Goal: Task Accomplishment & Management: Complete application form

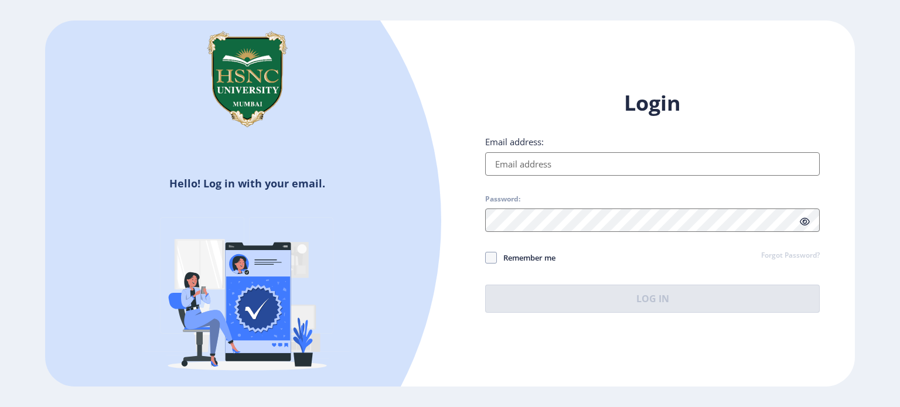
click at [641, 177] on div "Login Email address: Password: Remember me Forgot Password? Log In" at bounding box center [652, 201] width 334 height 224
click at [597, 151] on div "Email address:" at bounding box center [652, 156] width 334 height 40
click at [601, 157] on input "Email address:" at bounding box center [652, 163] width 334 height 23
type input "[EMAIL_ADDRESS][DOMAIN_NAME]"
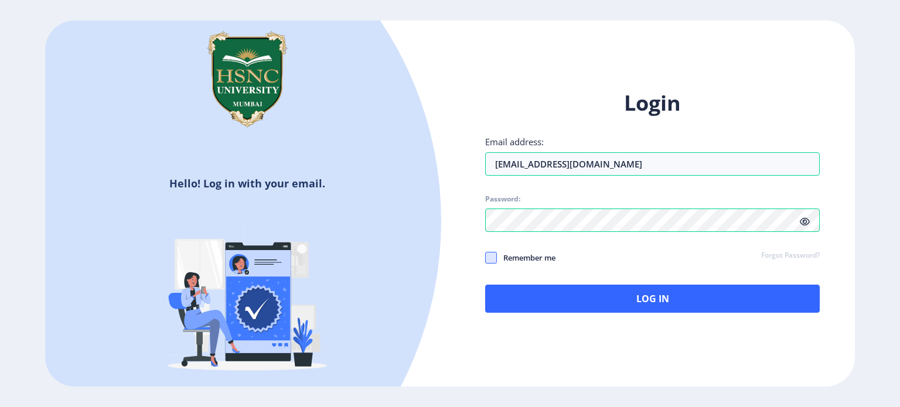
click at [494, 257] on span at bounding box center [491, 258] width 12 height 12
click at [486, 257] on input "Remember me" at bounding box center [485, 257] width 1 height 1
checkbox input "true"
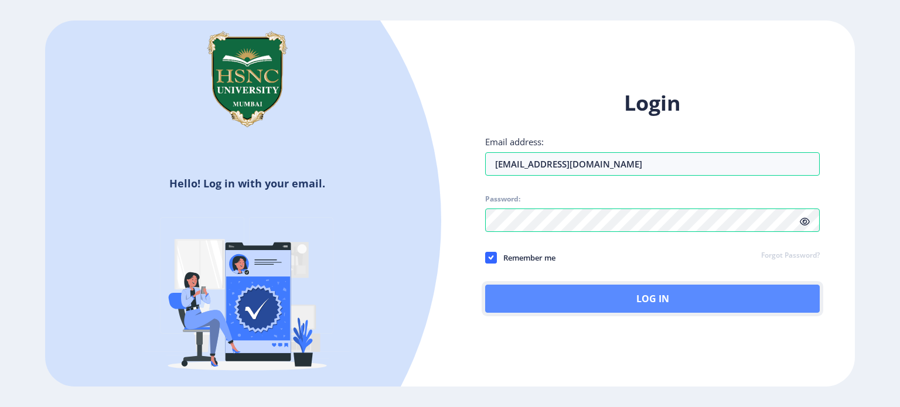
click at [534, 301] on button "Log In" at bounding box center [652, 299] width 334 height 28
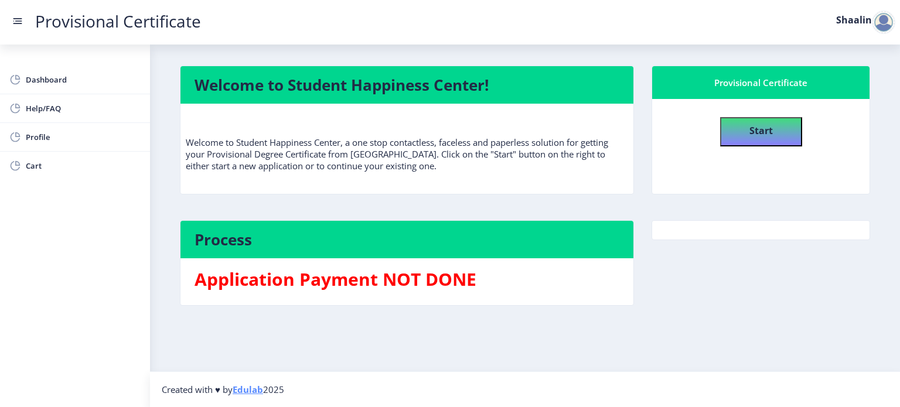
click at [760, 112] on div "Start" at bounding box center [760, 127] width 207 height 38
click at [768, 137] on h4 "Start" at bounding box center [760, 129] width 23 height 21
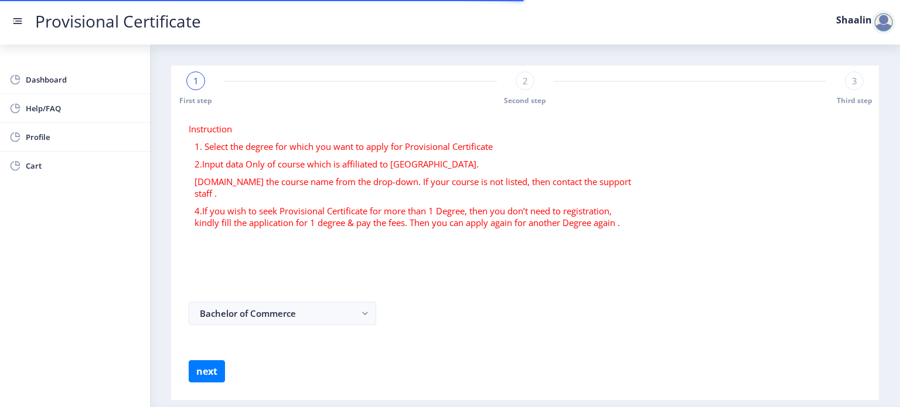
select select
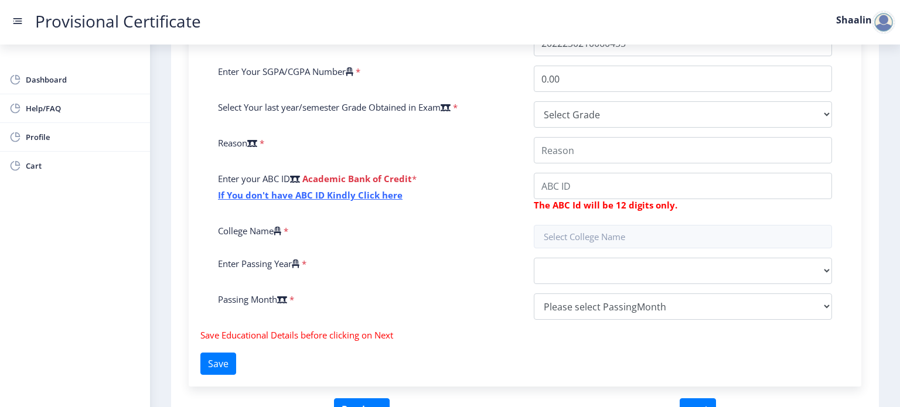
scroll to position [230, 0]
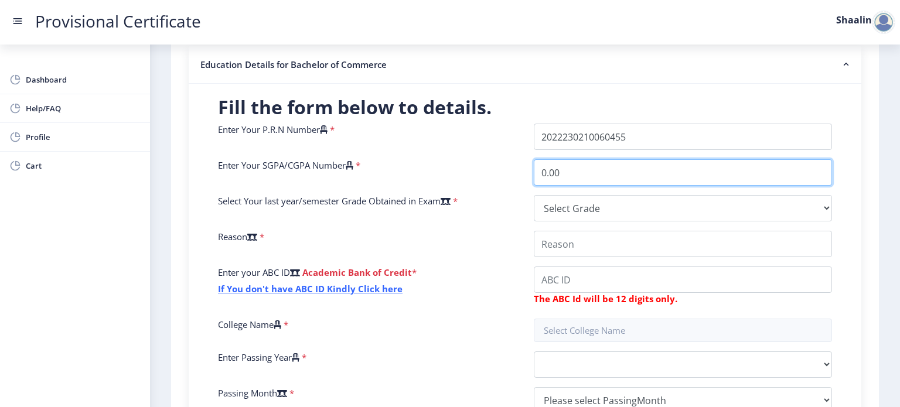
click at [589, 175] on input "0.00" at bounding box center [683, 172] width 298 height 26
type input "0"
type input "7"
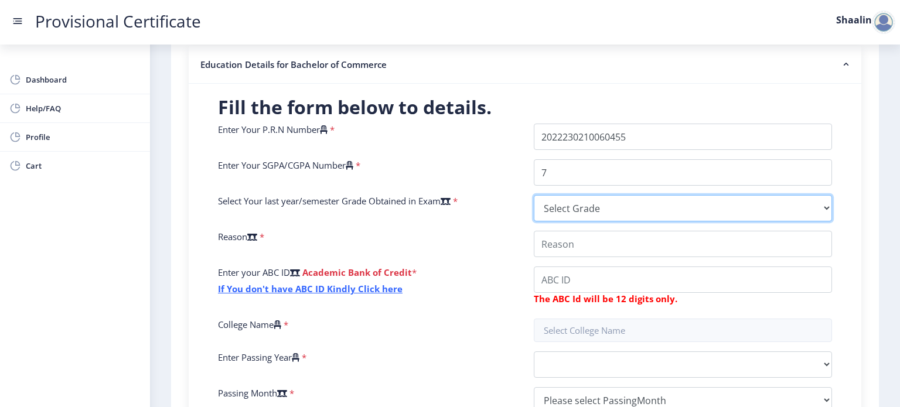
click at [578, 199] on select "Select Grade O A+ A B+ B C D F(Fail)" at bounding box center [683, 208] width 298 height 26
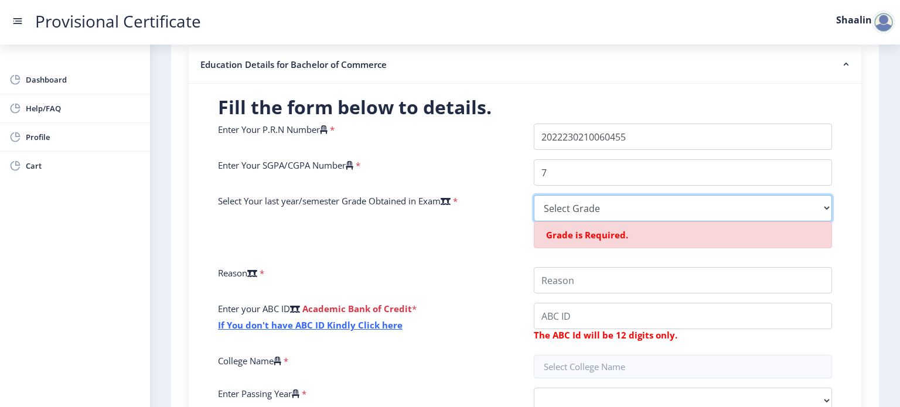
click at [569, 220] on select "Select Grade O A+ A B+ B C D F(Fail)" at bounding box center [683, 208] width 298 height 26
select select "B+"
click at [534, 195] on select "Select Grade O A+ A B+ B C D F(Fail)" at bounding box center [683, 208] width 298 height 26
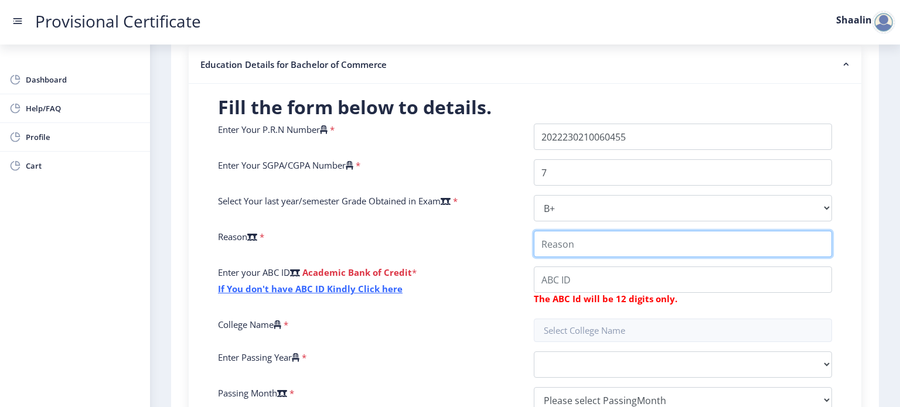
click at [553, 244] on input "College Name" at bounding box center [683, 244] width 298 height 26
click at [788, 244] on input "College Name" at bounding box center [683, 244] width 298 height 26
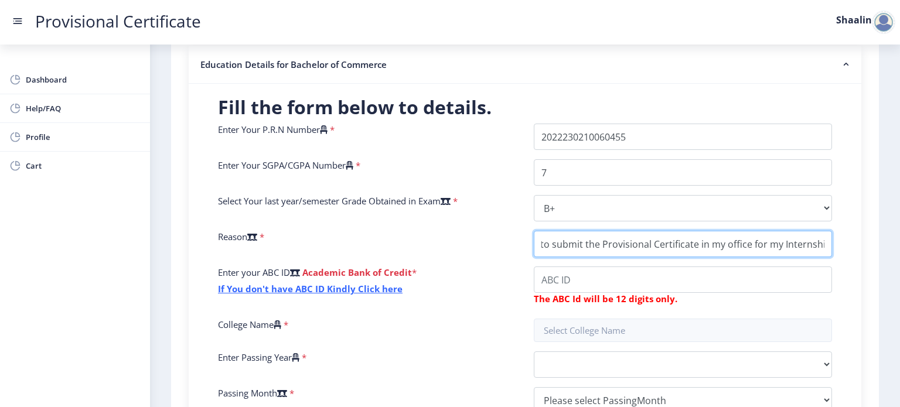
type input "Want to submit the Provisional Certificate in my office for my Internship"
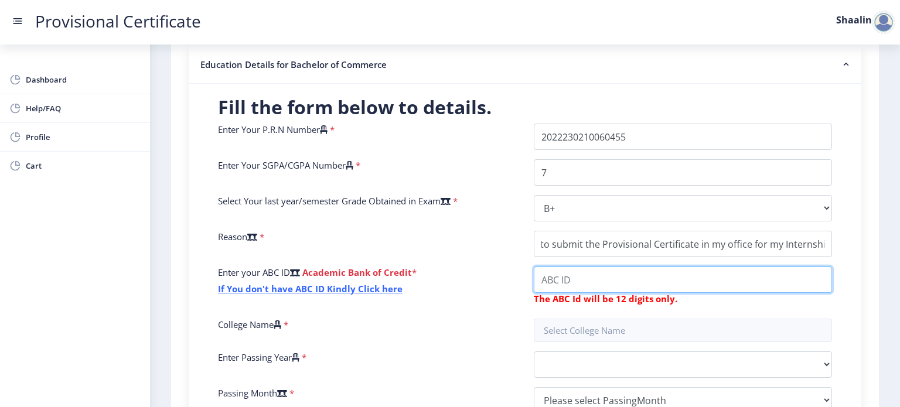
click at [606, 277] on input "College Name" at bounding box center [683, 279] width 298 height 26
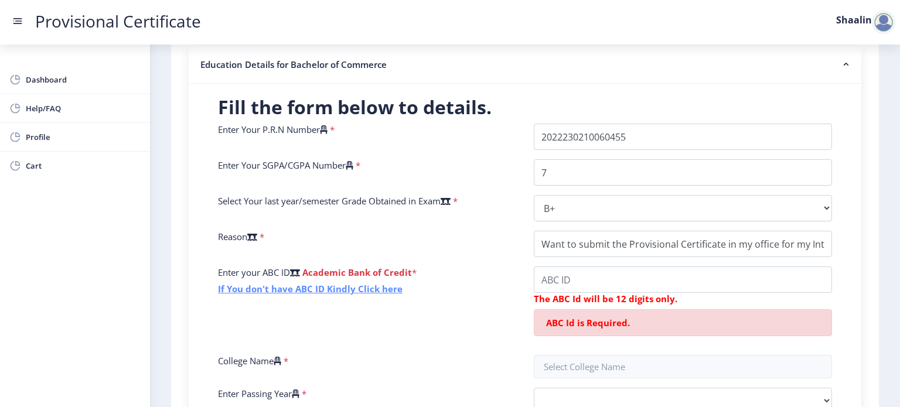
click at [338, 292] on link "If You don't have ABC ID Kindly Click here" at bounding box center [310, 289] width 184 height 12
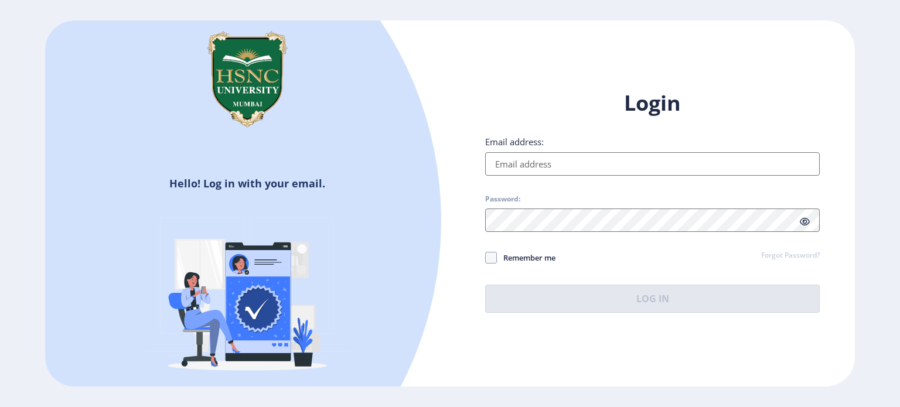
click at [611, 146] on div "Email address:" at bounding box center [652, 156] width 334 height 40
click at [611, 155] on input "Email address:" at bounding box center [652, 163] width 334 height 23
type input "[EMAIL_ADDRESS][DOMAIN_NAME]"
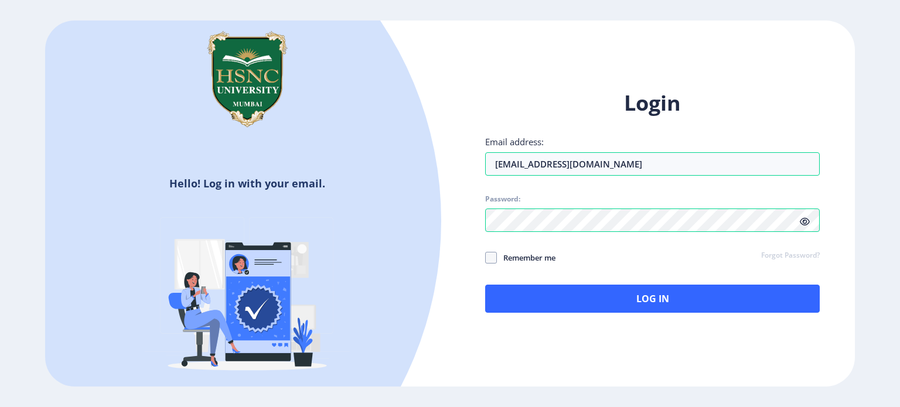
click at [808, 225] on icon at bounding box center [804, 221] width 10 height 9
click at [483, 257] on div "Login Email address: [EMAIL_ADDRESS][DOMAIN_NAME] Password: Remember me Forgot …" at bounding box center [652, 210] width 405 height 278
click at [488, 257] on span at bounding box center [491, 258] width 12 height 12
click at [486, 257] on input "Remember me" at bounding box center [485, 257] width 1 height 1
checkbox input "true"
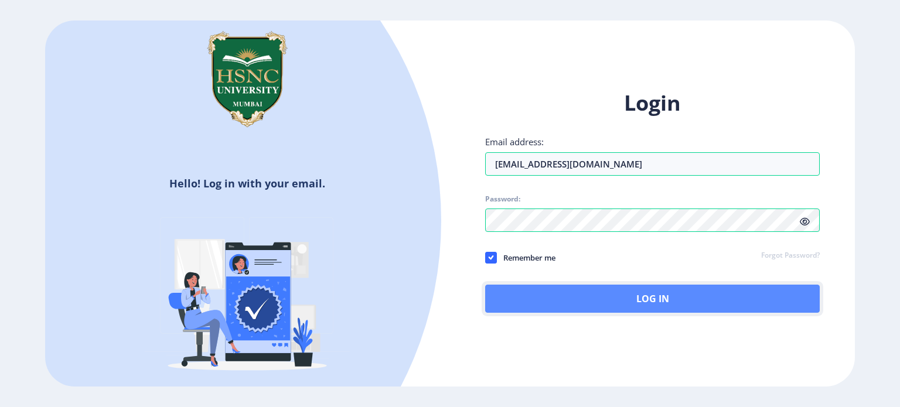
click at [530, 293] on button "Log In" at bounding box center [652, 299] width 334 height 28
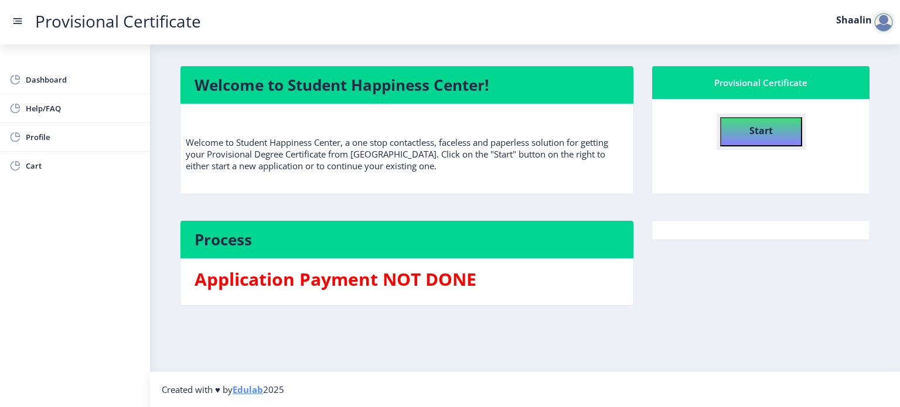
click at [761, 129] on b "Start" at bounding box center [760, 130] width 23 height 13
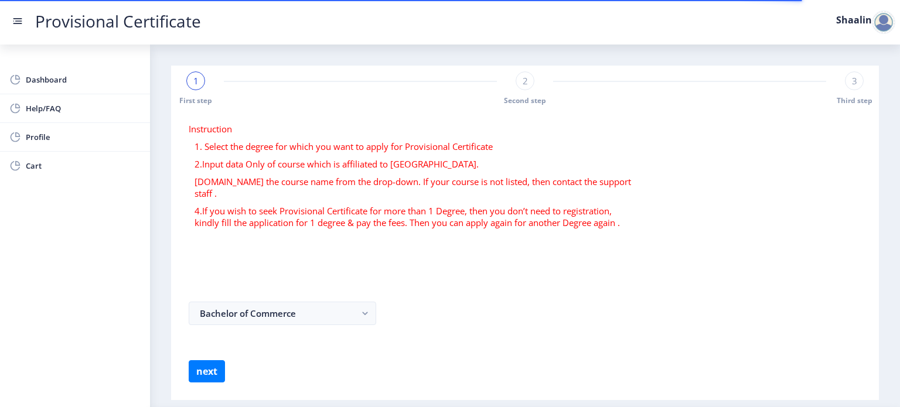
select select
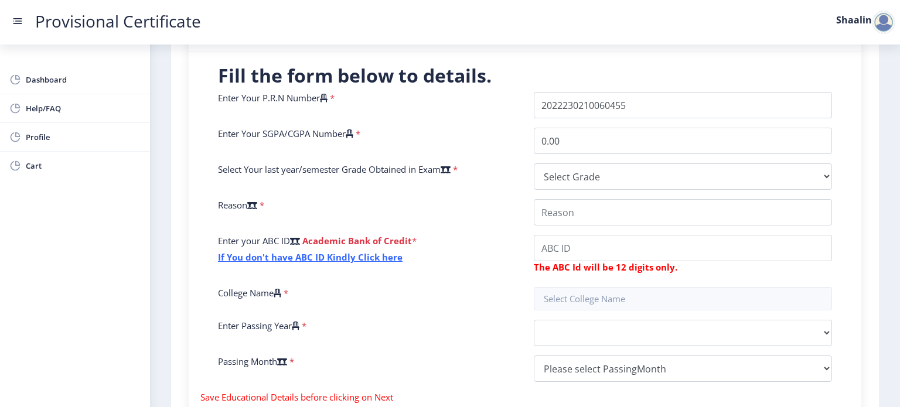
scroll to position [265, 0]
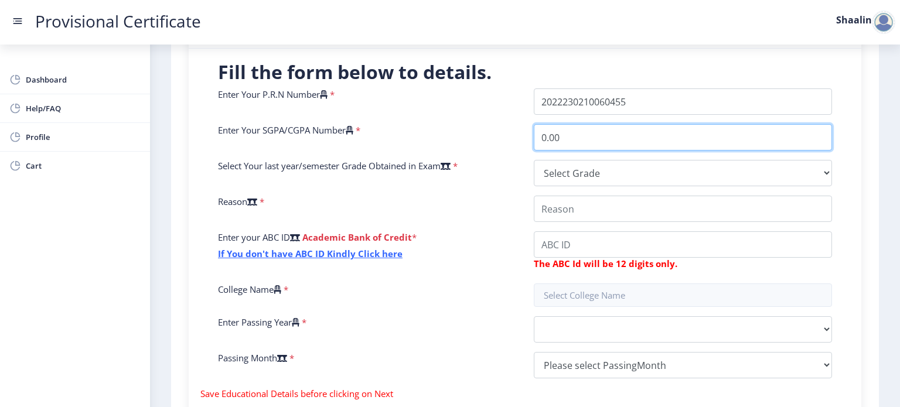
click at [567, 138] on input "0.00" at bounding box center [683, 137] width 298 height 26
type input "0"
type input "7"
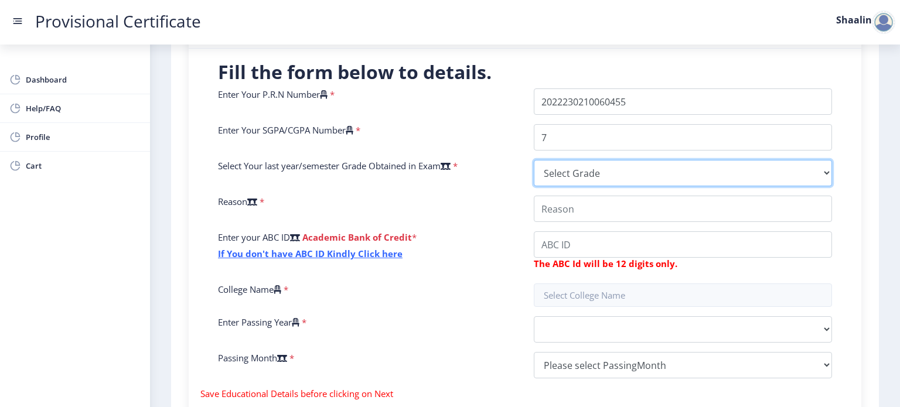
click at [559, 184] on select "Select Grade O A+ A B+ B C D F(Fail)" at bounding box center [683, 173] width 298 height 26
select select "B+"
click at [534, 160] on select "Select Grade O A+ A B+ B C D F(Fail)" at bounding box center [683, 173] width 298 height 26
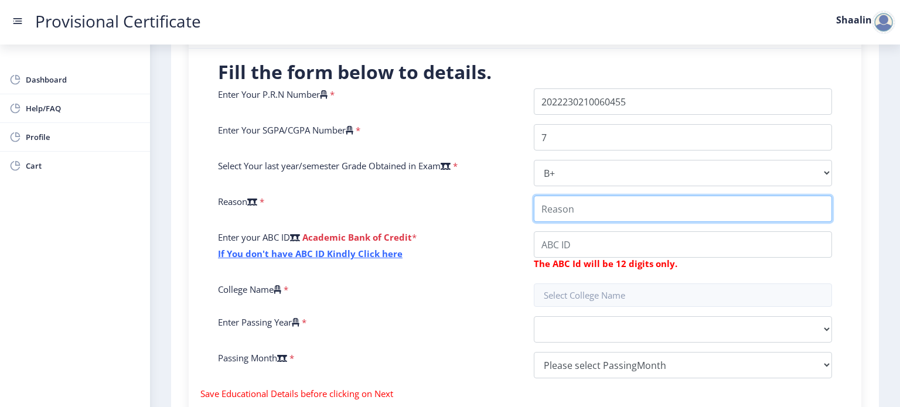
click at [542, 206] on input "College Name" at bounding box center [683, 209] width 298 height 26
type input "Want to Submit the Certificate for my Internship"
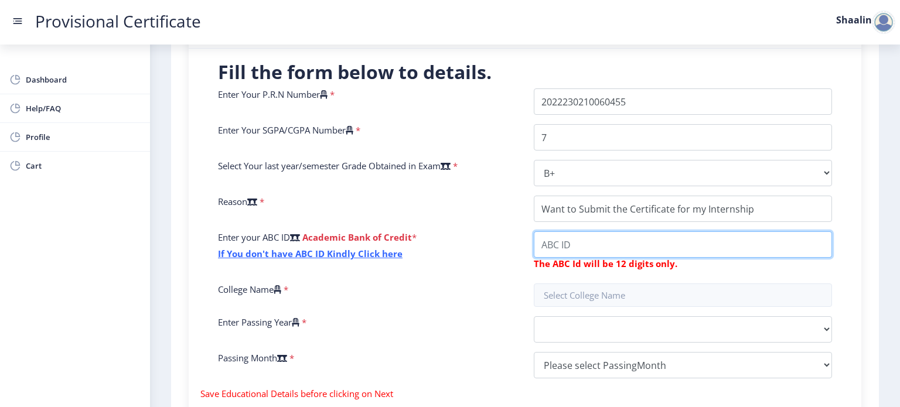
click at [581, 252] on input "College Name" at bounding box center [683, 244] width 298 height 26
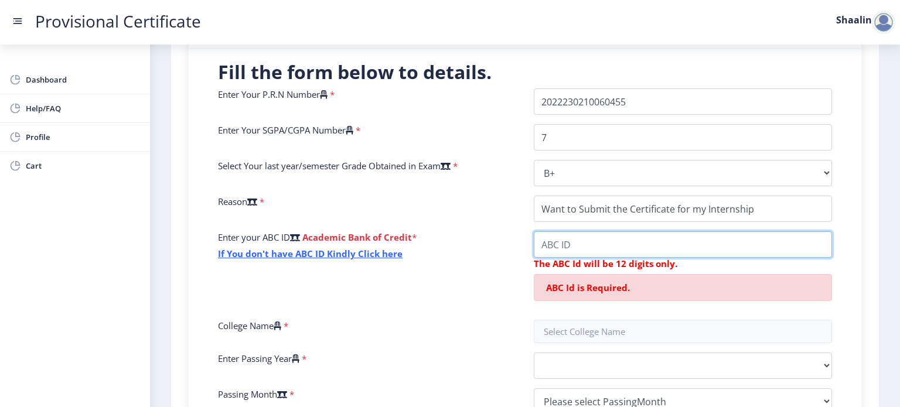
paste input "769231779189"
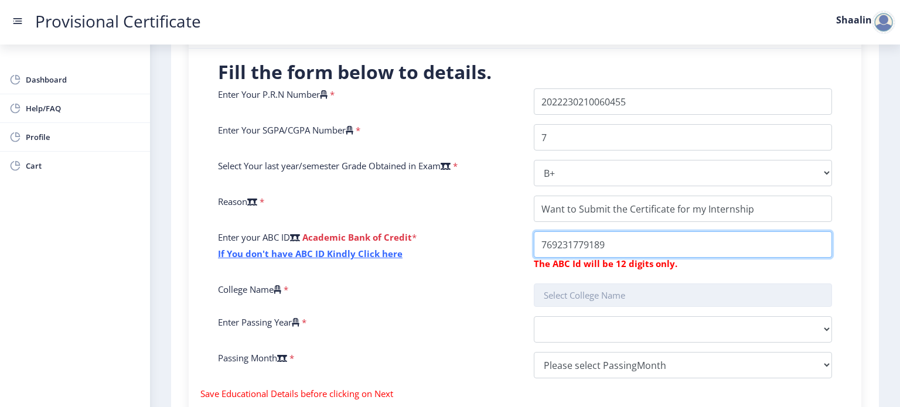
type input "769231779189"
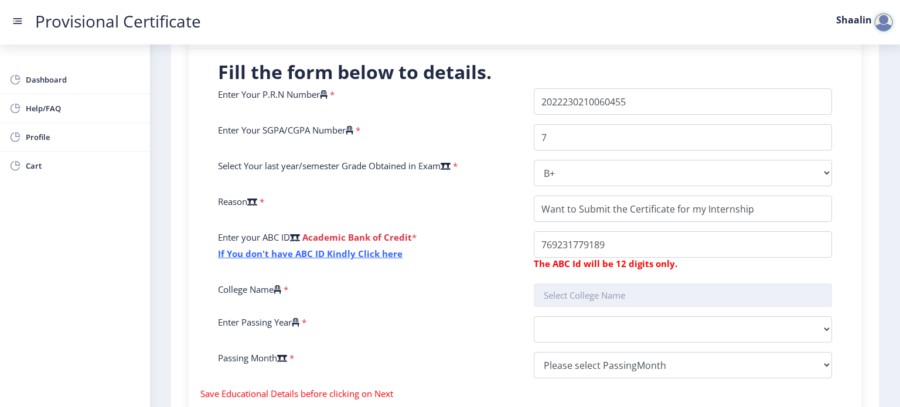
click at [572, 283] on input "text" at bounding box center [683, 294] width 298 height 23
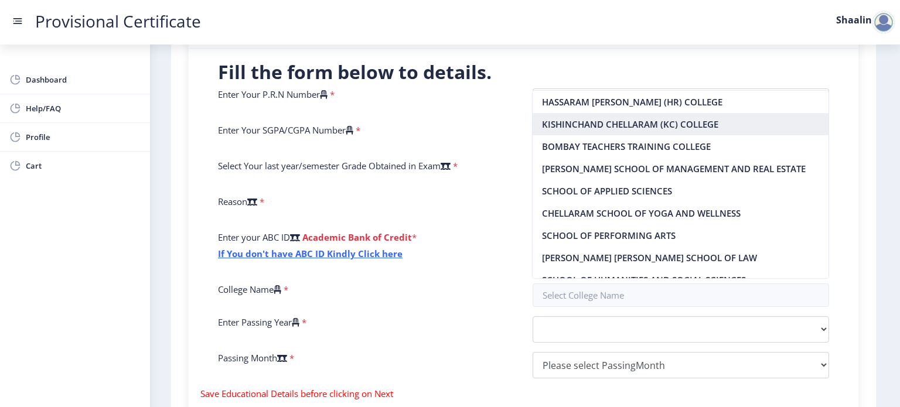
click at [560, 126] on nb-option "KISHINCHAND CHELLARAM (KC) COLLEGE" at bounding box center [680, 124] width 296 height 22
type input "KISHINCHAND CHELLARAM (KC) COLLEGE"
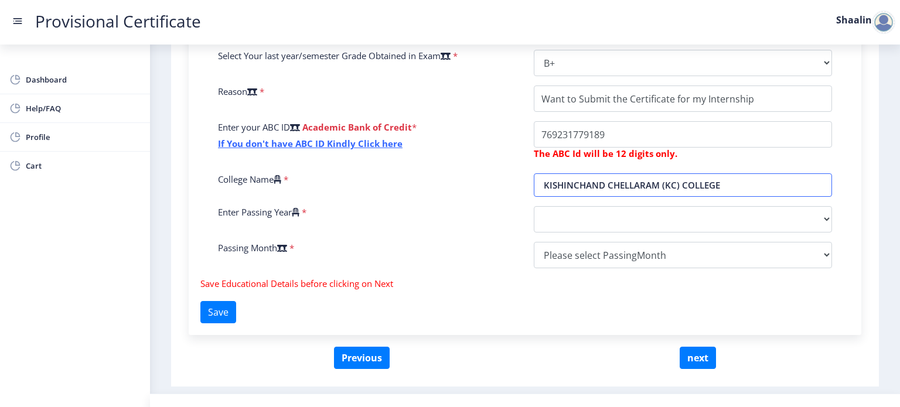
scroll to position [377, 0]
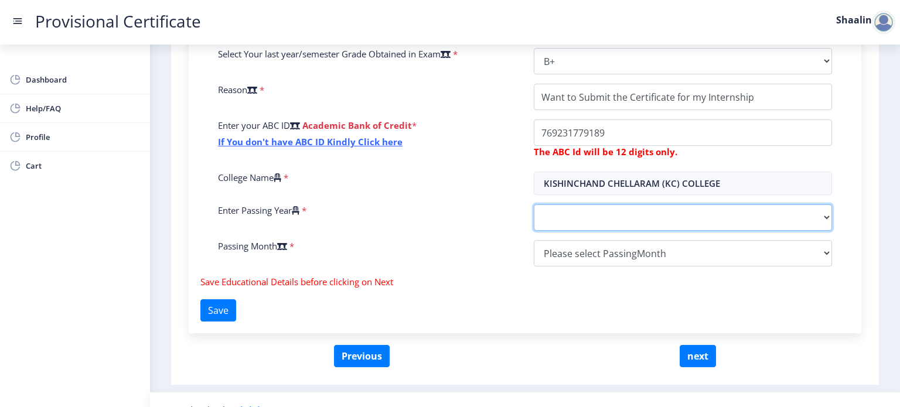
click at [559, 223] on select "2025 2024 2023 2022 2021 2020 2019 2018 2017 2016 2015 2014 2013 2012 2011 2010…" at bounding box center [683, 217] width 298 height 26
select select "2025"
click at [534, 204] on select "2025 2024 2023 2022 2021 2020 2019 2018 2017 2016 2015 2014 2013 2012 2011 2010…" at bounding box center [683, 217] width 298 height 26
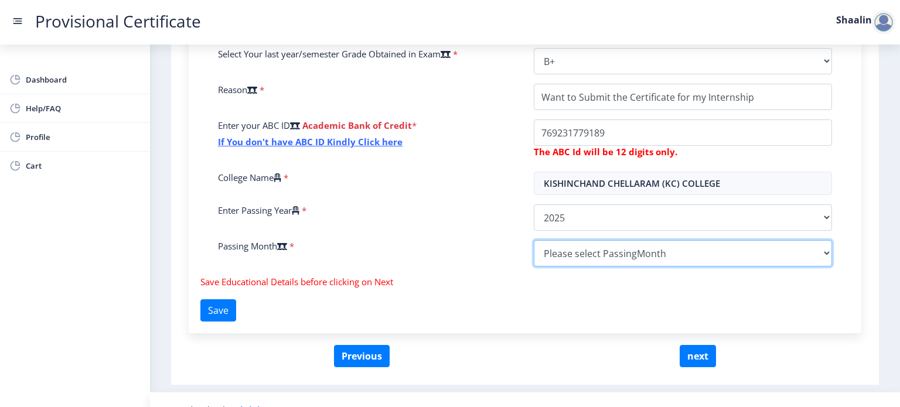
click at [566, 255] on select "Please select PassingMonth (01) January (02) February (03) March (04) April (05…" at bounding box center [683, 253] width 298 height 26
select select "May"
click at [534, 240] on select "Please select PassingMonth (01) January (02) February (03) March (04) April (05…" at bounding box center [683, 253] width 298 height 26
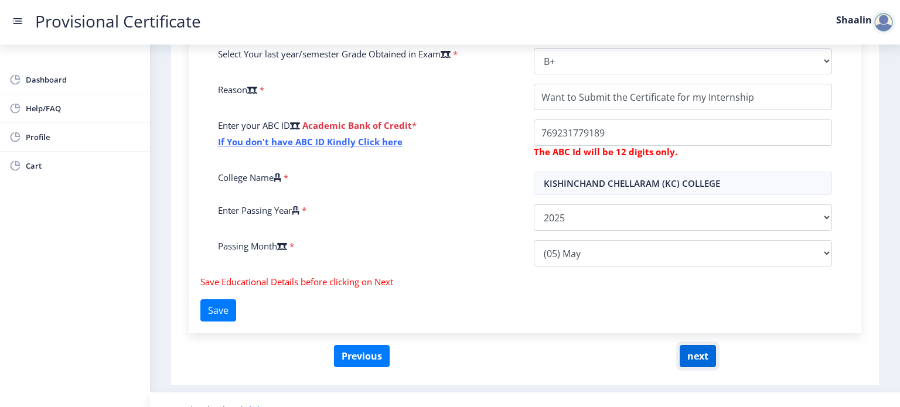
click at [686, 350] on button "next" at bounding box center [697, 356] width 36 height 22
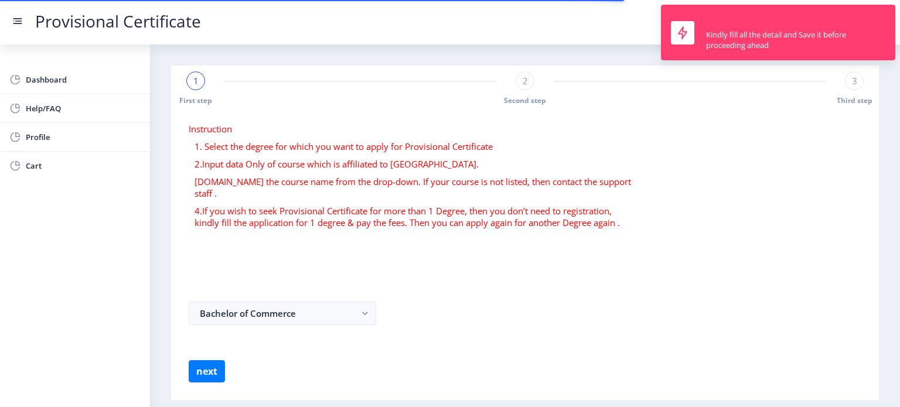
select select
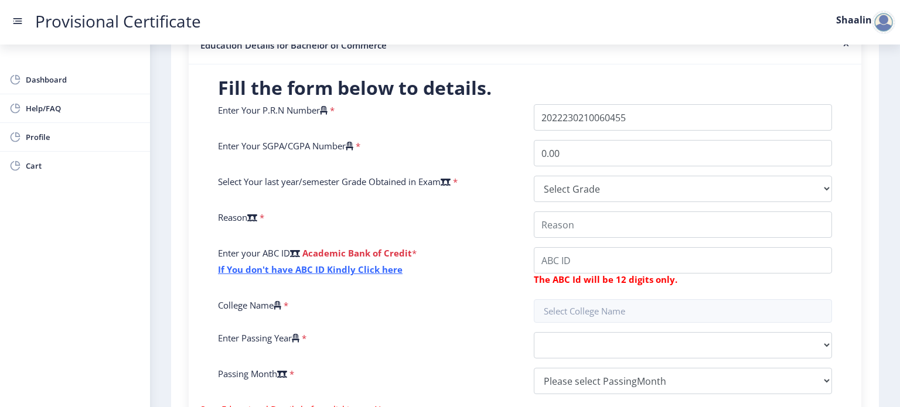
scroll to position [239, 0]
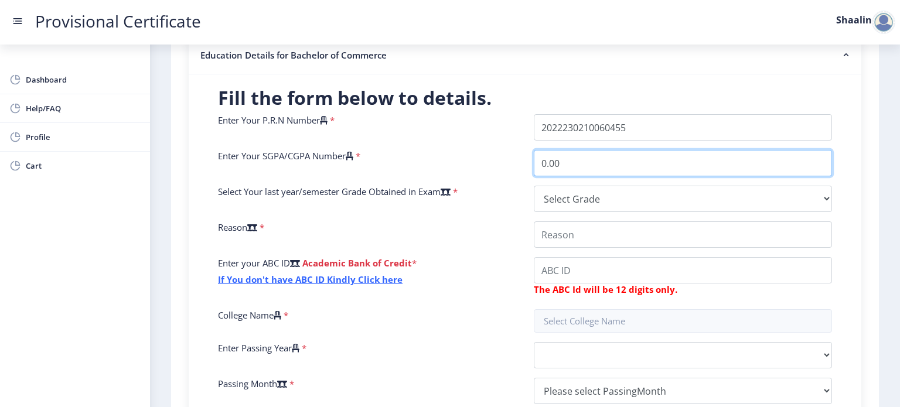
click at [566, 161] on input "0.00" at bounding box center [683, 163] width 298 height 26
type input "0"
type input "7"
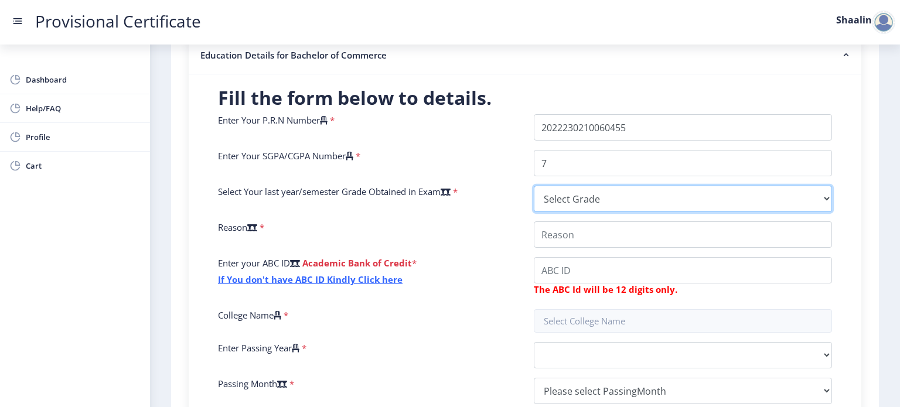
click at [562, 201] on select "Select Grade O A+ A B+ B C D F(Fail)" at bounding box center [683, 199] width 298 height 26
select select "B+"
click at [534, 186] on select "Select Grade O A+ A B+ B C D F(Fail)" at bounding box center [683, 199] width 298 height 26
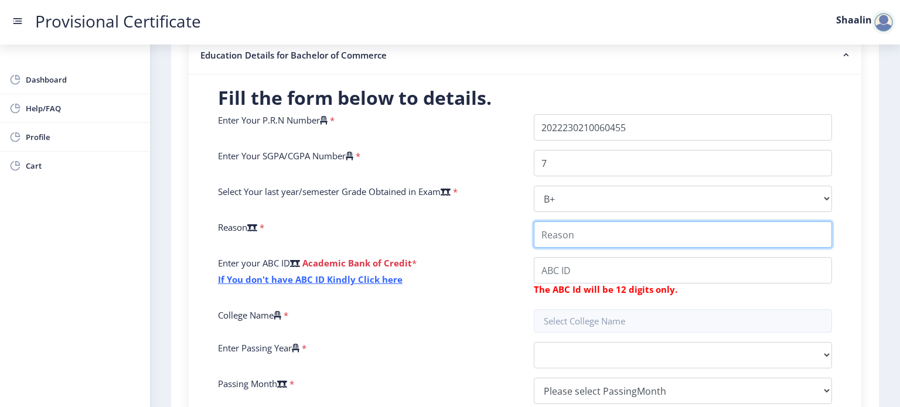
click at [551, 236] on input "College Name" at bounding box center [683, 234] width 298 height 26
type input "Want to Submit the Certificate for my Internship"
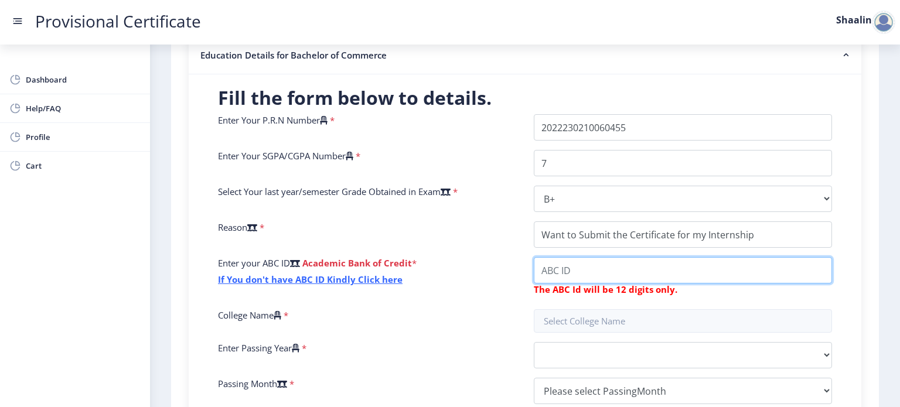
click at [560, 272] on input "College Name" at bounding box center [683, 270] width 298 height 26
paste input "769231779189"
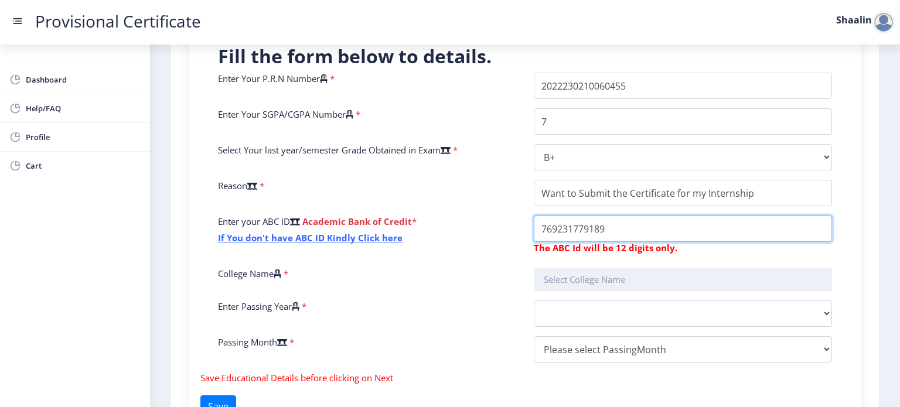
type input "769231779189"
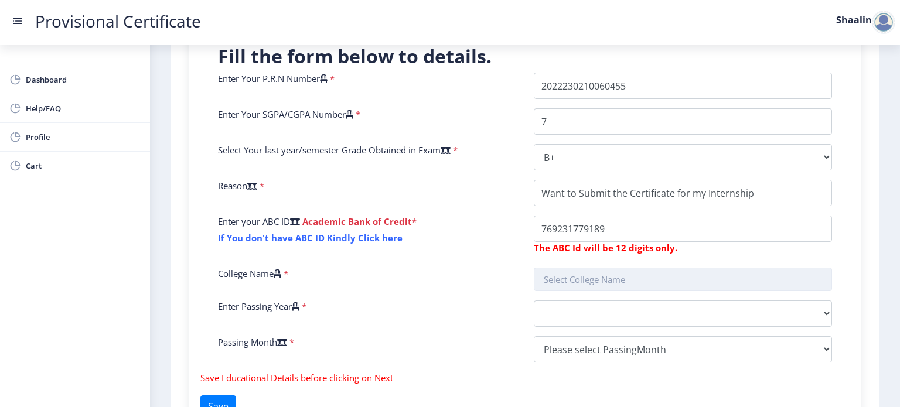
click at [572, 274] on input "text" at bounding box center [683, 279] width 298 height 23
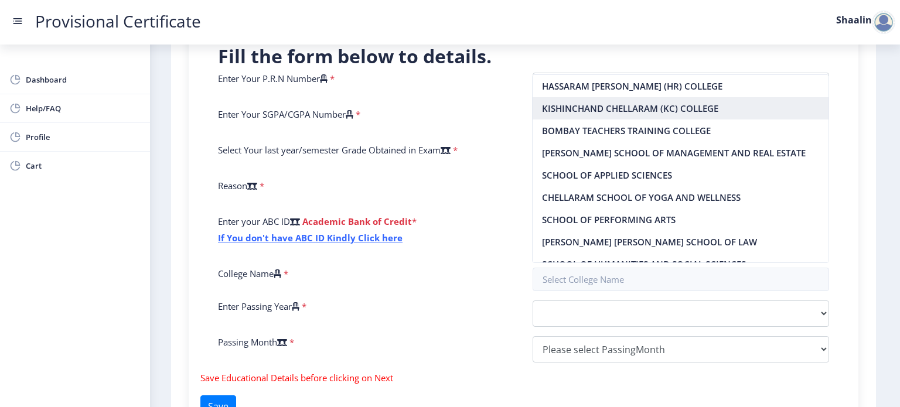
click at [582, 107] on nb-option "KISHINCHAND CHELLARAM (KC) COLLEGE" at bounding box center [680, 108] width 296 height 22
type input "KISHINCHAND CHELLARAM (KC) COLLEGE"
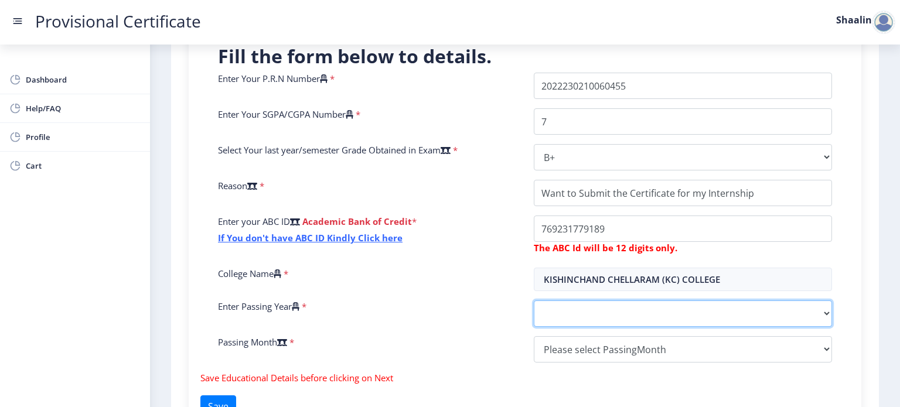
click at [565, 315] on select "2025 2024 2023 2022 2021 2020 2019 2018 2017 2016 2015 2014 2013 2012 2011 2010…" at bounding box center [683, 313] width 298 height 26
select select "2025"
click at [534, 300] on select "2025 2024 2023 2022 2021 2020 2019 2018 2017 2016 2015 2014 2013 2012 2011 2010…" at bounding box center [683, 313] width 298 height 26
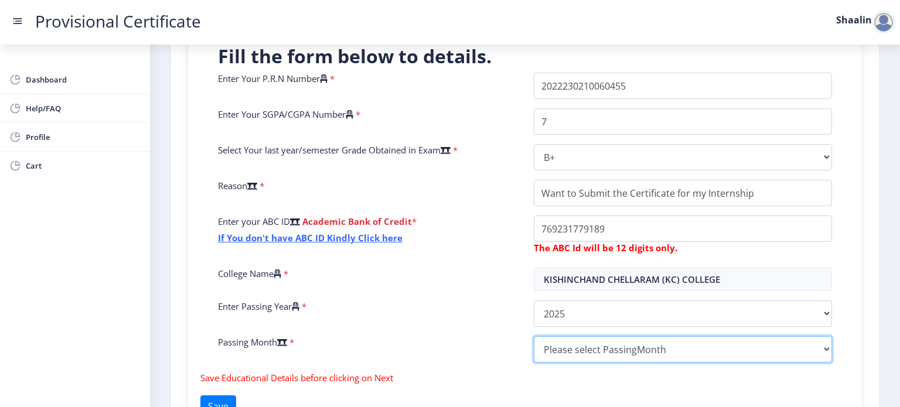
click at [560, 351] on select "Please select PassingMonth (01) January (02) February (03) March (04) April (05…" at bounding box center [683, 349] width 298 height 26
select select "May"
click at [534, 336] on select "Please select PassingMonth (01) January (02) February (03) March (04) April (05…" at bounding box center [683, 349] width 298 height 26
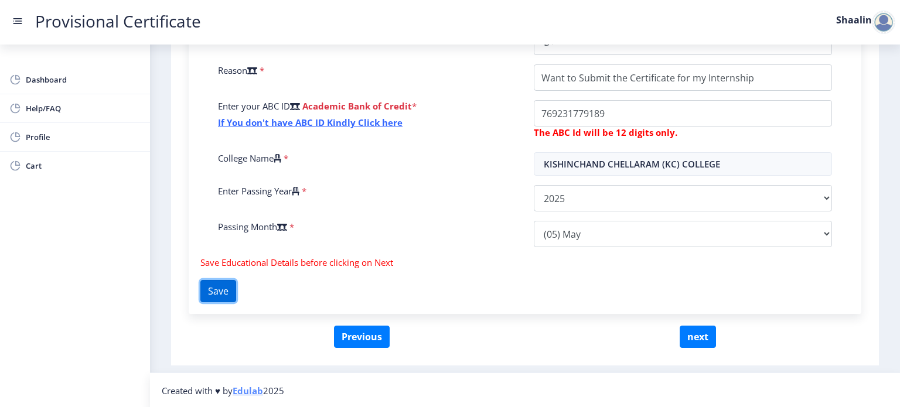
click at [218, 289] on button "Save" at bounding box center [218, 291] width 36 height 22
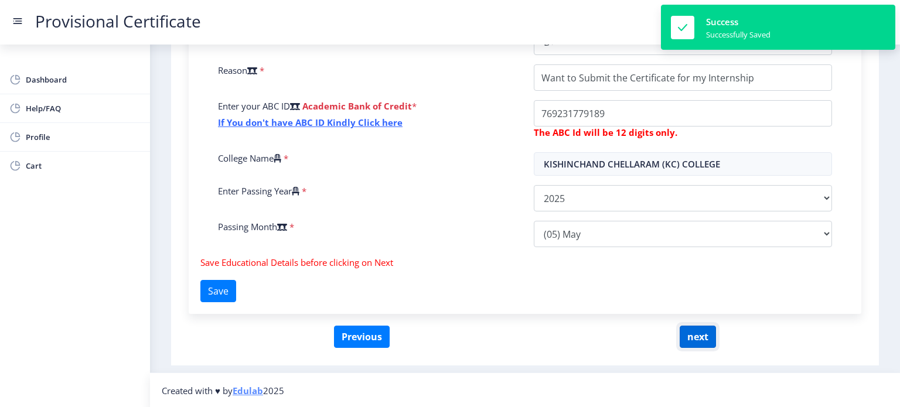
click at [686, 334] on button "next" at bounding box center [697, 337] width 36 height 22
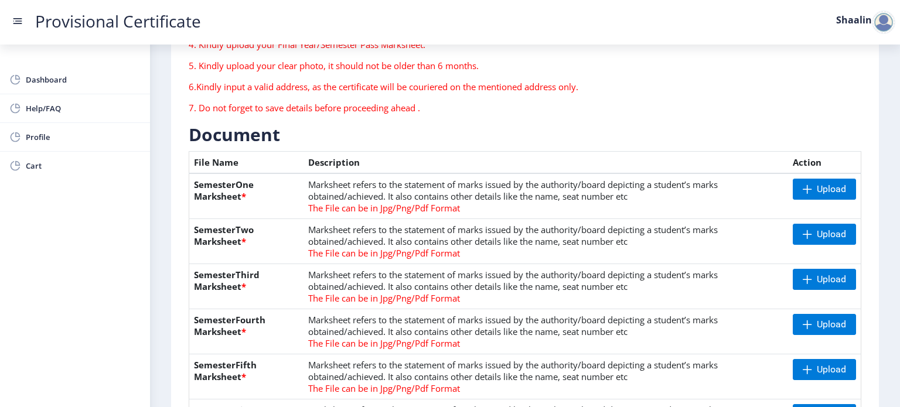
scroll to position [176, 0]
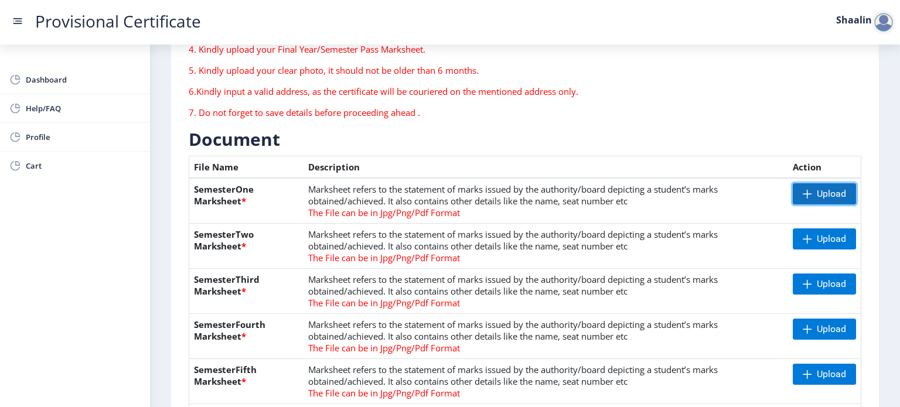
click at [826, 202] on span "Upload" at bounding box center [823, 193] width 63 height 21
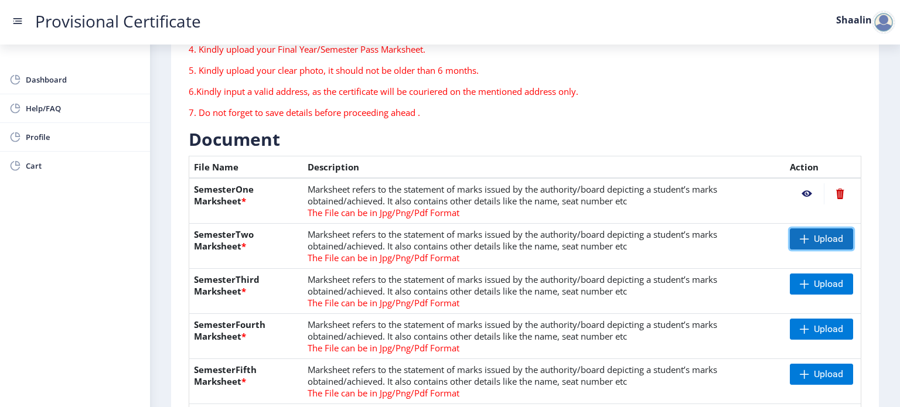
click at [807, 240] on span "Upload" at bounding box center [821, 238] width 63 height 21
click at [799, 236] on span at bounding box center [803, 238] width 9 height 9
click at [801, 238] on nb-action at bounding box center [807, 238] width 34 height 21
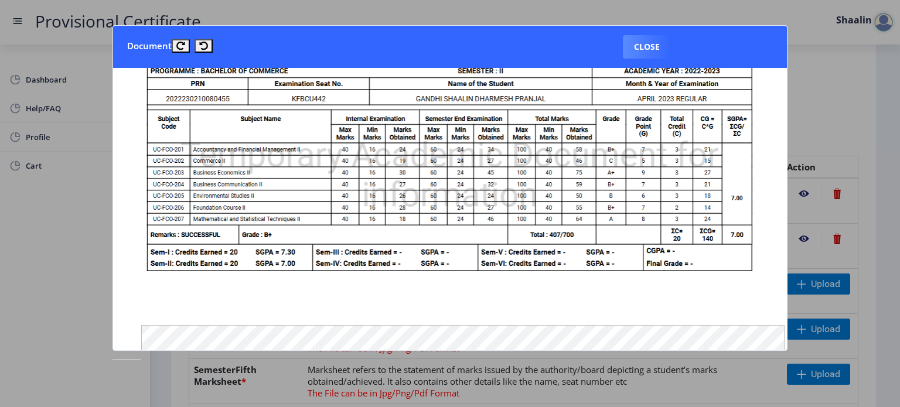
scroll to position [86, 0]
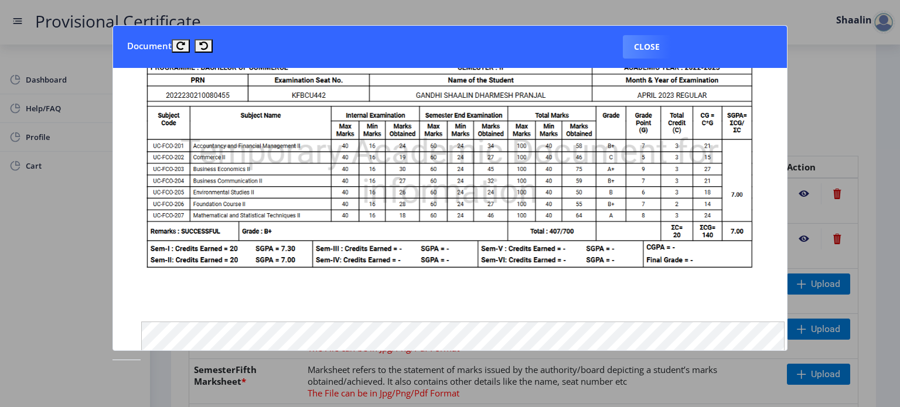
click at [870, 158] on div at bounding box center [450, 203] width 900 height 407
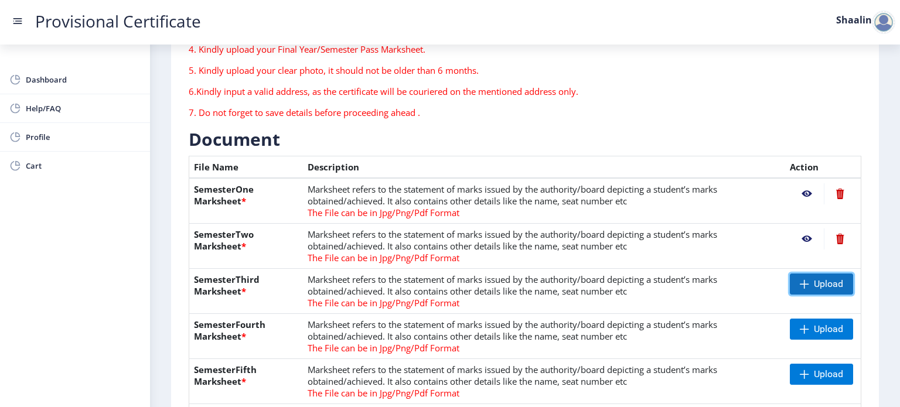
click at [822, 278] on span "Upload" at bounding box center [828, 284] width 29 height 12
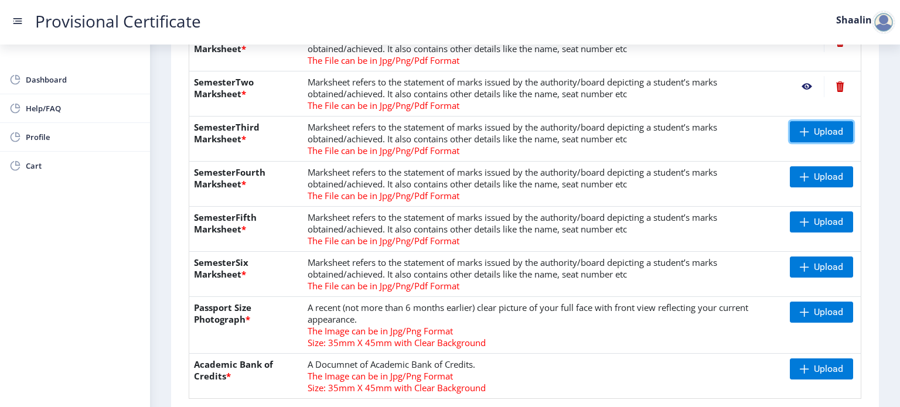
scroll to position [330, 0]
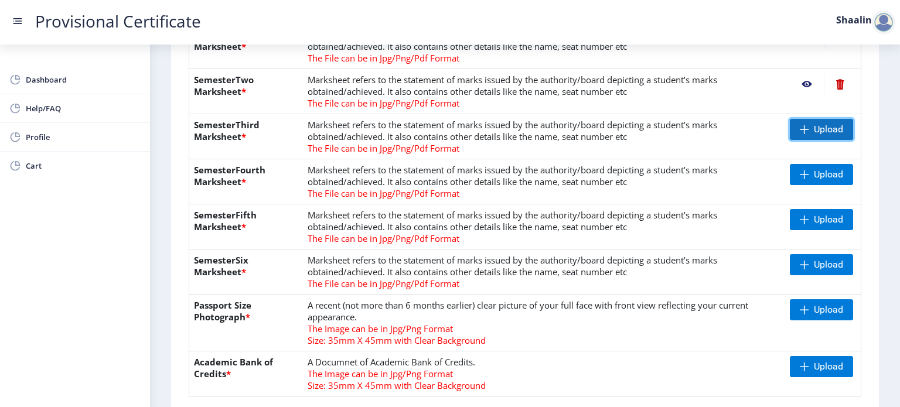
click at [814, 125] on span "Upload" at bounding box center [828, 130] width 29 height 12
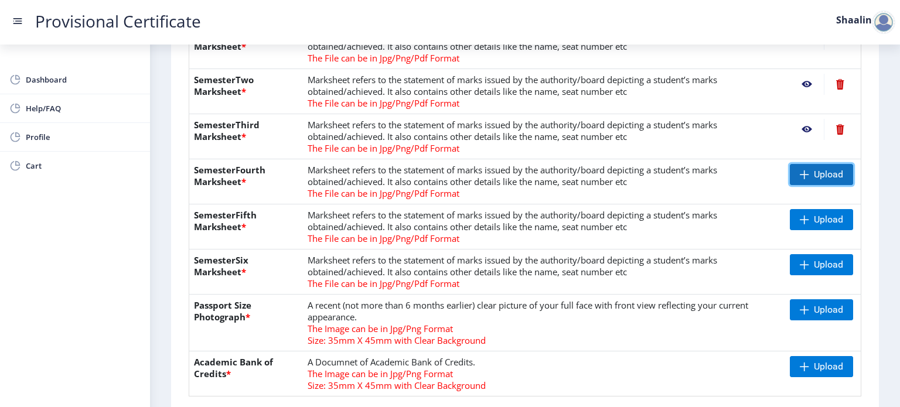
click at [816, 171] on span "Upload" at bounding box center [828, 175] width 29 height 12
click at [798, 164] on nb-action at bounding box center [807, 174] width 34 height 21
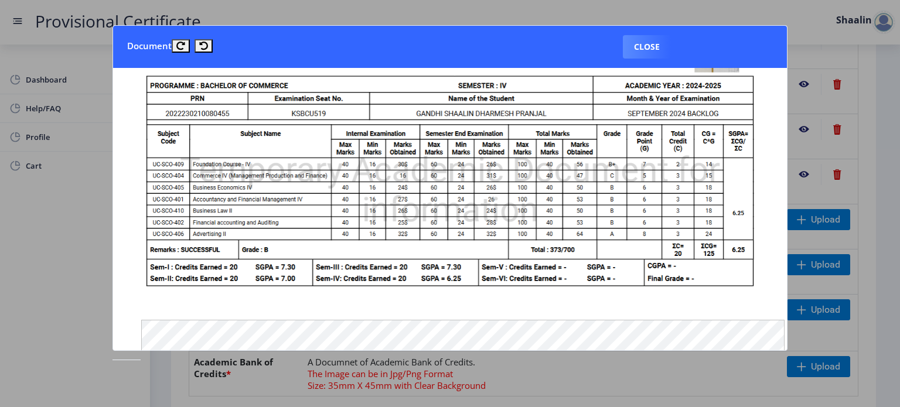
scroll to position [60, 0]
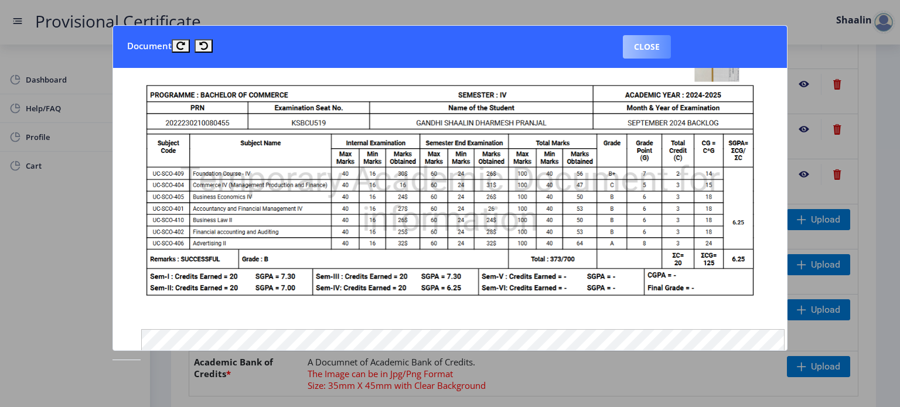
click at [650, 51] on button "Close" at bounding box center [647, 46] width 48 height 23
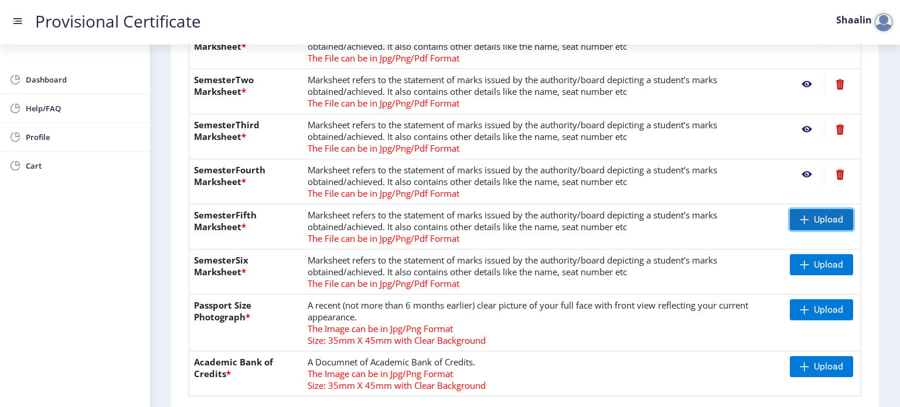
click at [801, 217] on span at bounding box center [803, 219] width 9 height 9
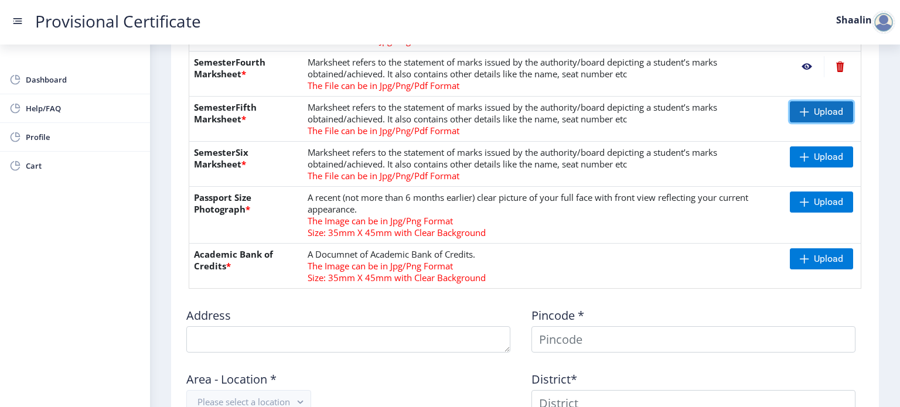
click at [799, 107] on span at bounding box center [803, 111] width 9 height 9
click at [809, 111] on nb-action at bounding box center [807, 111] width 34 height 21
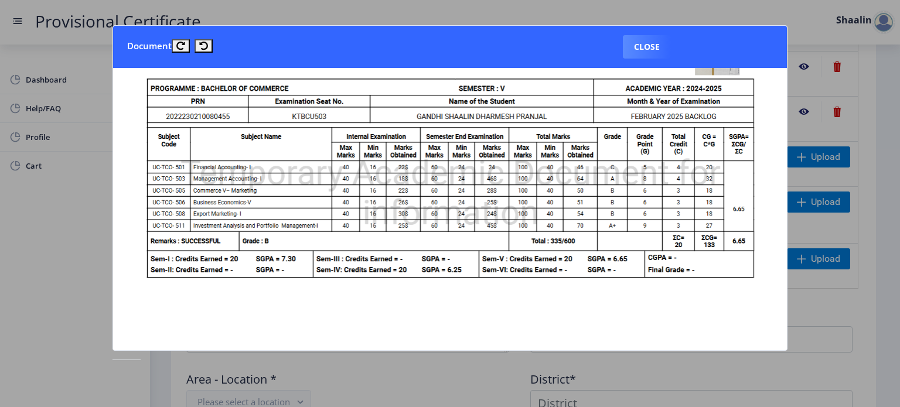
scroll to position [77, 0]
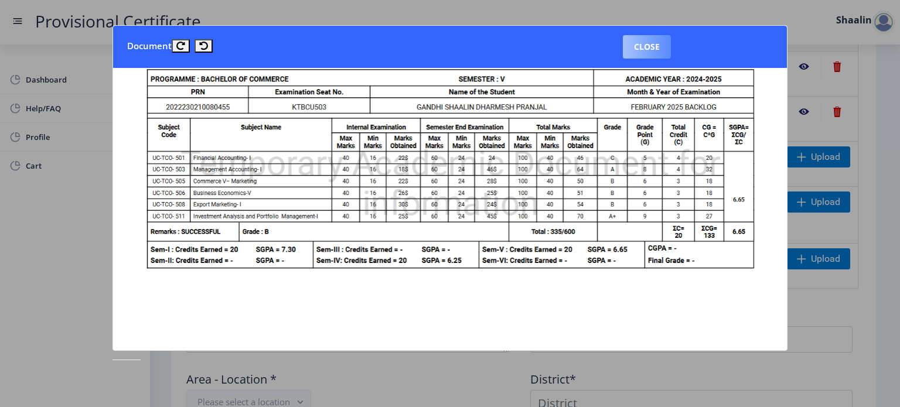
click at [629, 45] on button "Close" at bounding box center [647, 46] width 48 height 23
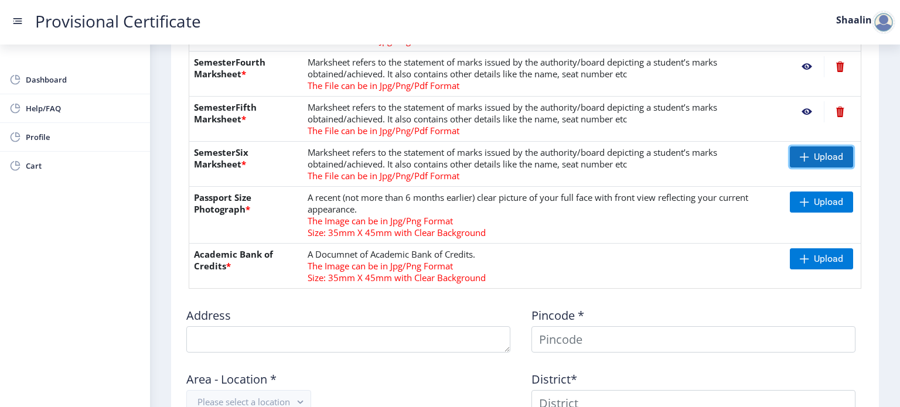
click at [799, 153] on span at bounding box center [803, 156] width 9 height 9
click at [814, 156] on span "Upload" at bounding box center [828, 157] width 29 height 12
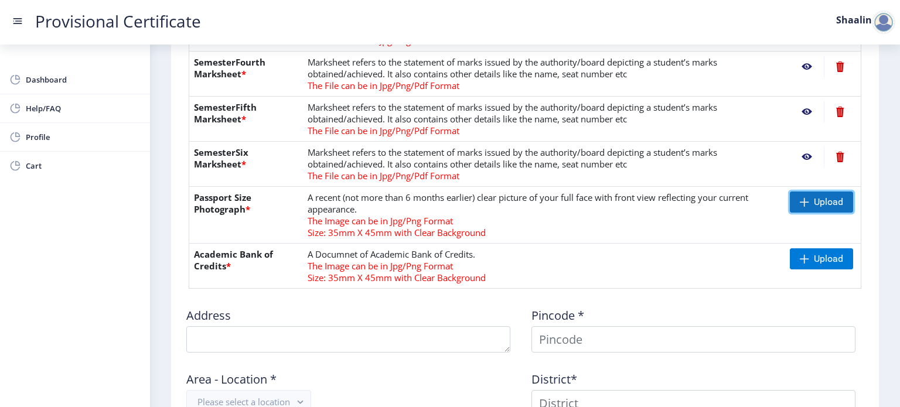
click at [799, 199] on span at bounding box center [803, 201] width 9 height 9
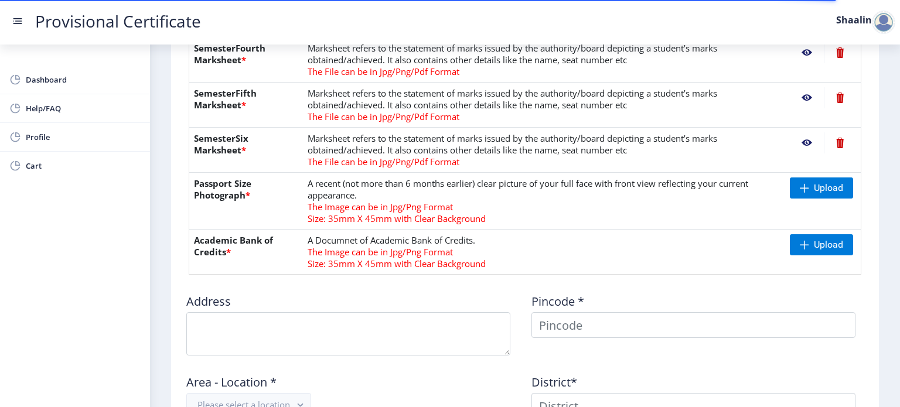
scroll to position [443, 0]
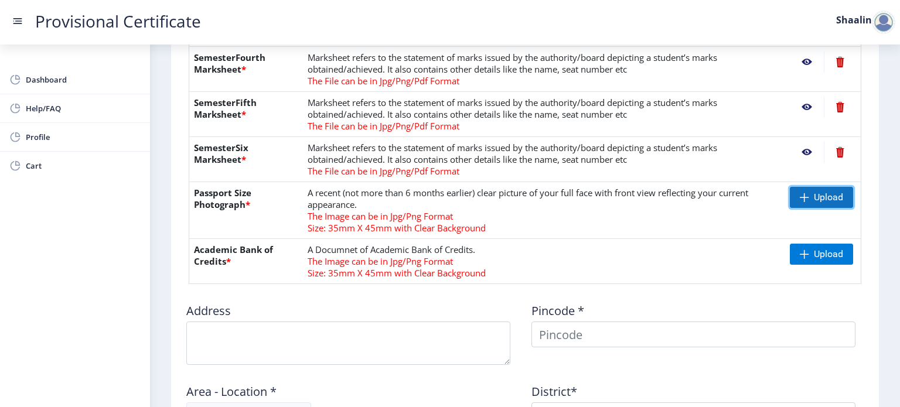
click at [791, 199] on span "Upload" at bounding box center [821, 197] width 63 height 21
click at [809, 201] on span "Upload" at bounding box center [821, 197] width 63 height 21
click at [802, 194] on span at bounding box center [803, 197] width 9 height 9
click at [796, 196] on span "Upload" at bounding box center [821, 197] width 63 height 21
click at [801, 205] on span "Upload" at bounding box center [821, 197] width 63 height 21
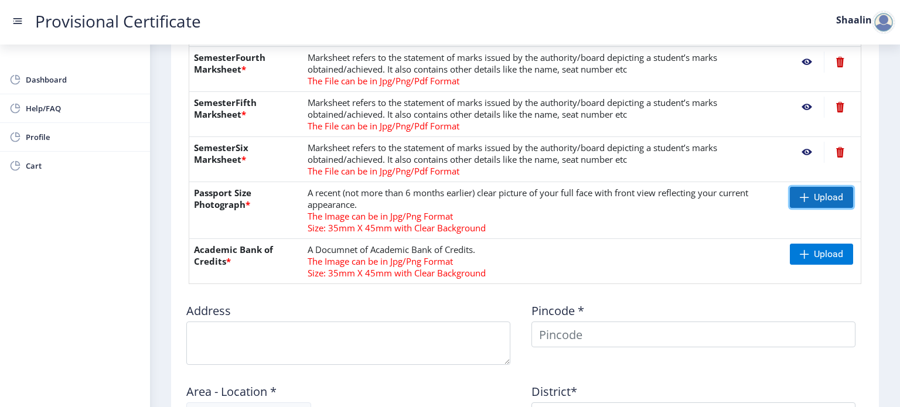
click at [814, 192] on span "Upload" at bounding box center [828, 198] width 29 height 12
click at [825, 200] on span "Upload" at bounding box center [828, 198] width 29 height 12
click at [840, 196] on span "Upload" at bounding box center [828, 198] width 29 height 12
click at [819, 199] on span "Upload" at bounding box center [828, 198] width 29 height 12
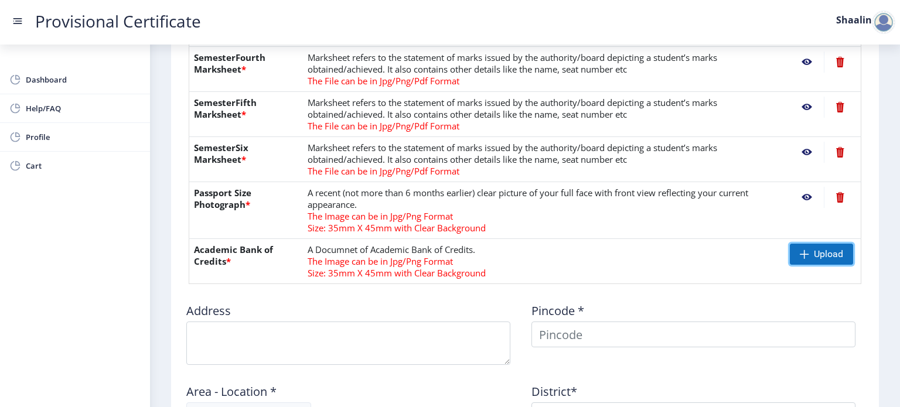
click at [799, 250] on span at bounding box center [803, 254] width 9 height 9
click at [558, 252] on td "A Documnet of Academic Bank of Credits. The Image can be in Jpg/Png Format Size…" at bounding box center [544, 261] width 482 height 45
click at [834, 254] on span "Upload" at bounding box center [828, 254] width 29 height 12
click at [805, 198] on nb-action at bounding box center [807, 197] width 34 height 21
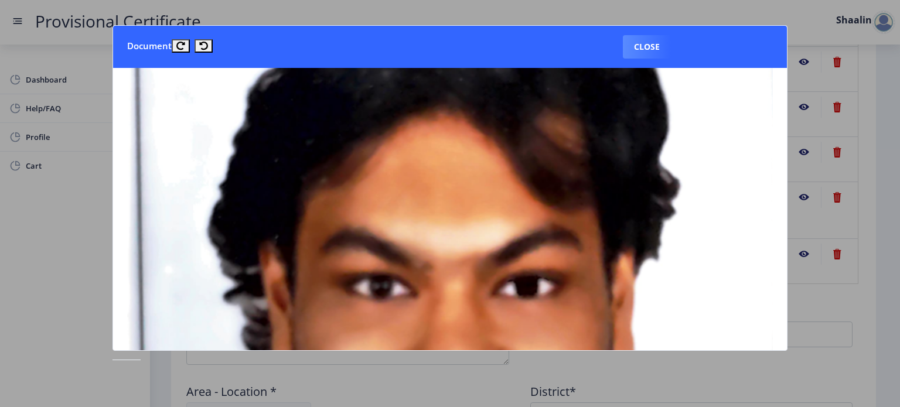
scroll to position [0, 0]
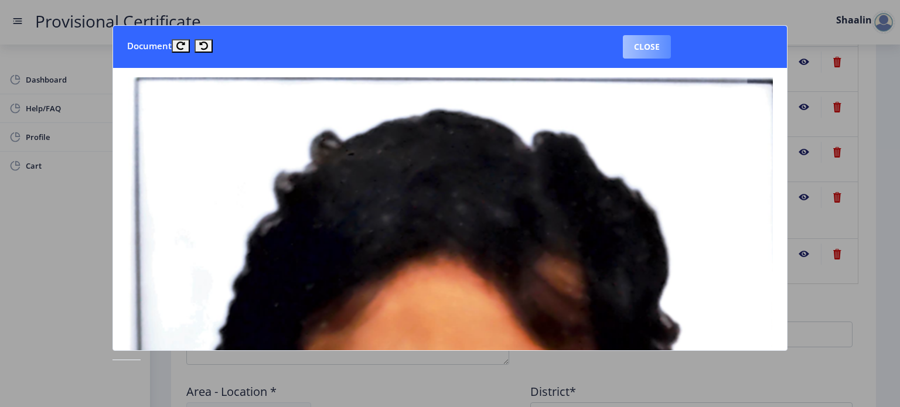
click at [634, 42] on button "Close" at bounding box center [647, 46] width 48 height 23
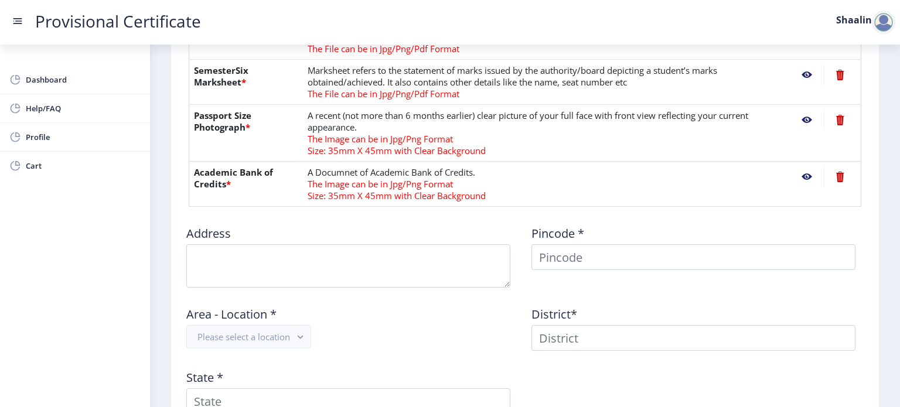
scroll to position [520, 0]
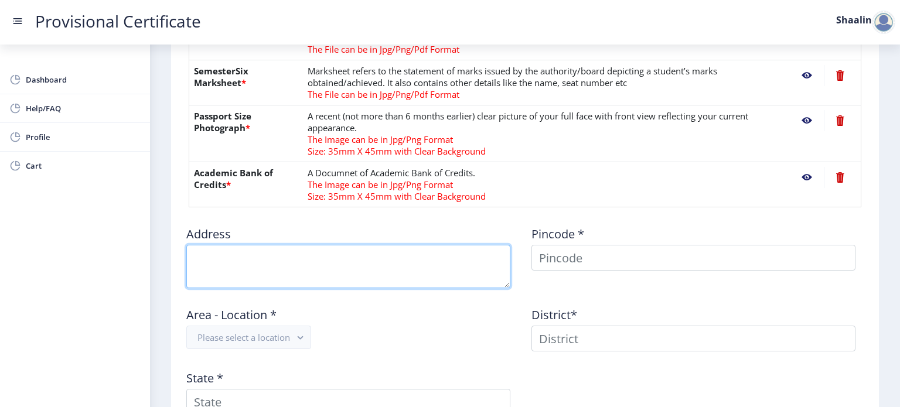
click at [350, 263] on textarea at bounding box center [348, 266] width 324 height 43
type textarea "Tribhuvan Road,Prarthna Samaj 502,Vijay Chambers"
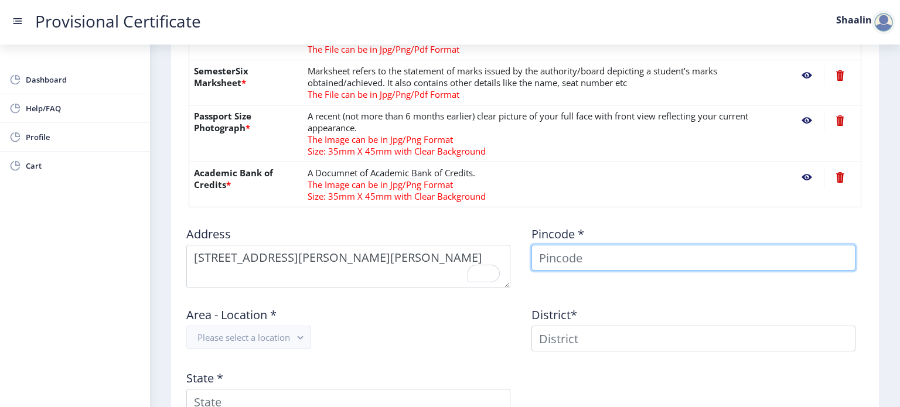
type input "Shaalin"
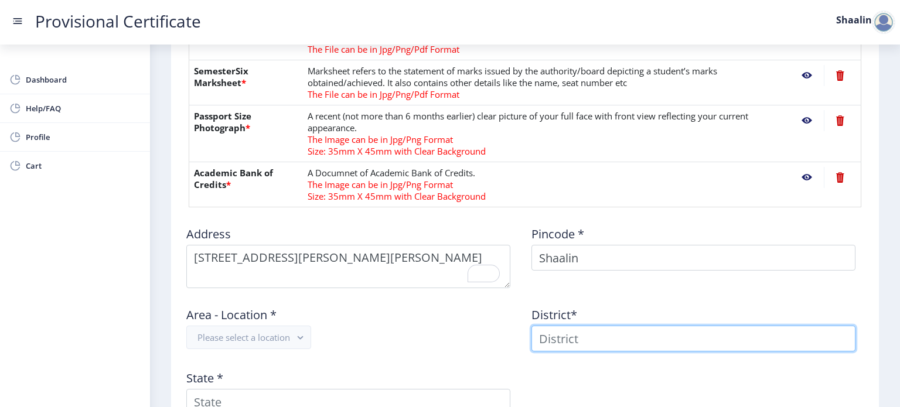
type input "Shaalin"
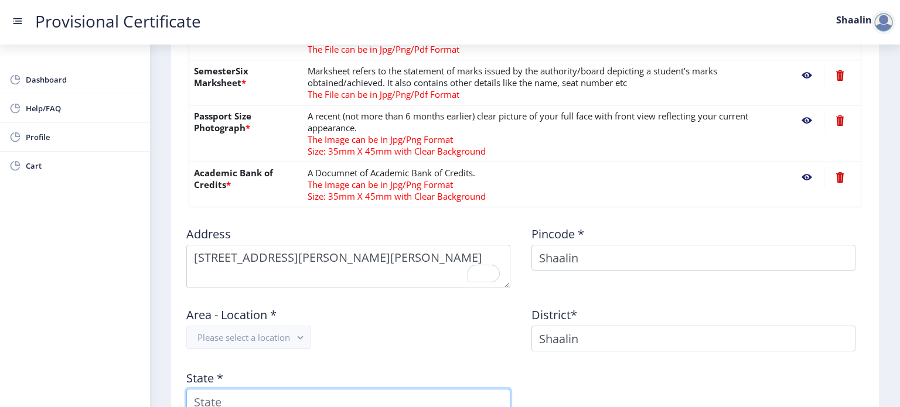
type input "Maharashtra"
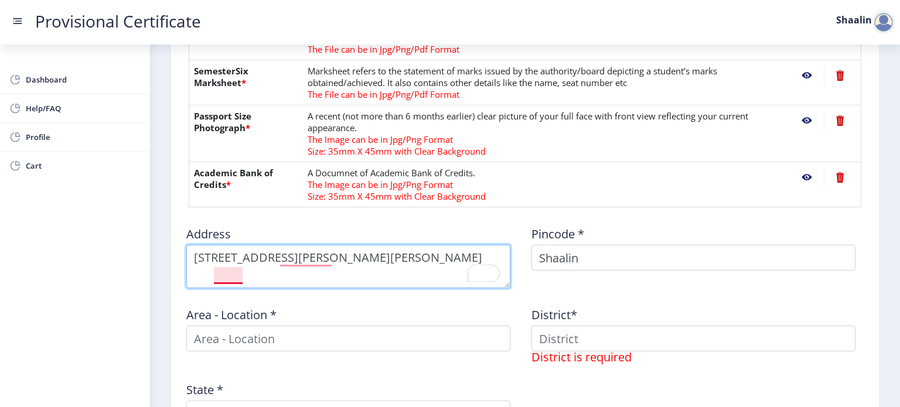
scroll to position [0, 0]
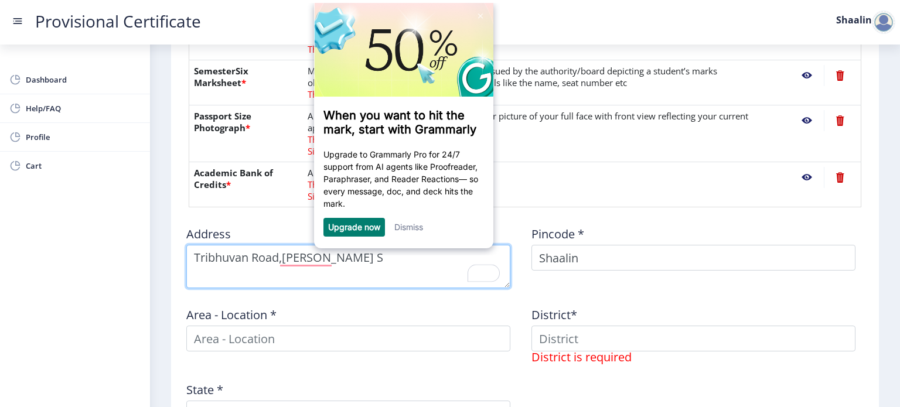
click at [282, 263] on textarea "To enrich screen reader interactions, please activate Accessibility in Grammarl…" at bounding box center [348, 266] width 324 height 43
type textarea "Tribhuvan Road,Prarthna Samaj 502,Vijay Chambers"
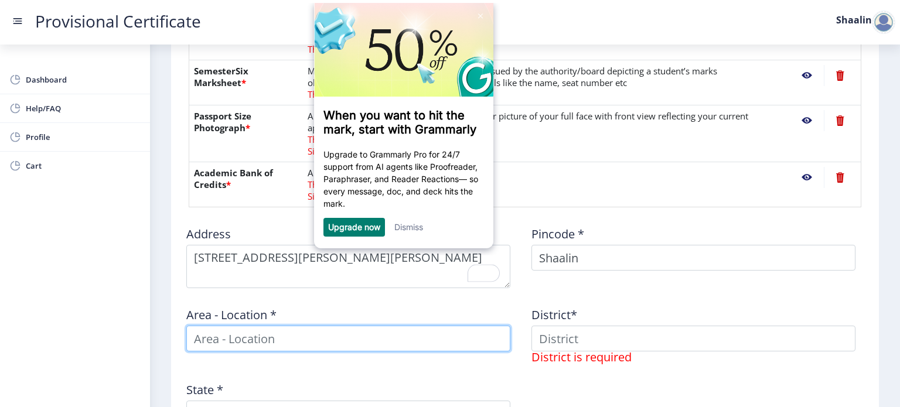
type input "Shaalin"
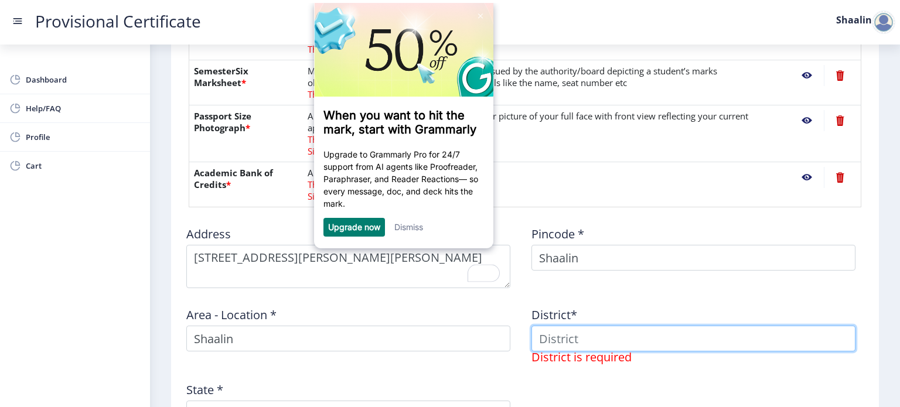
type input "Shaalin"
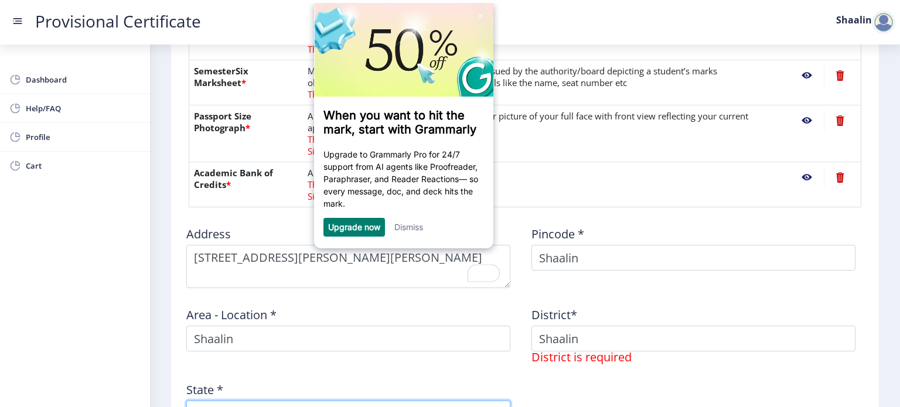
type input "Maharashtra"
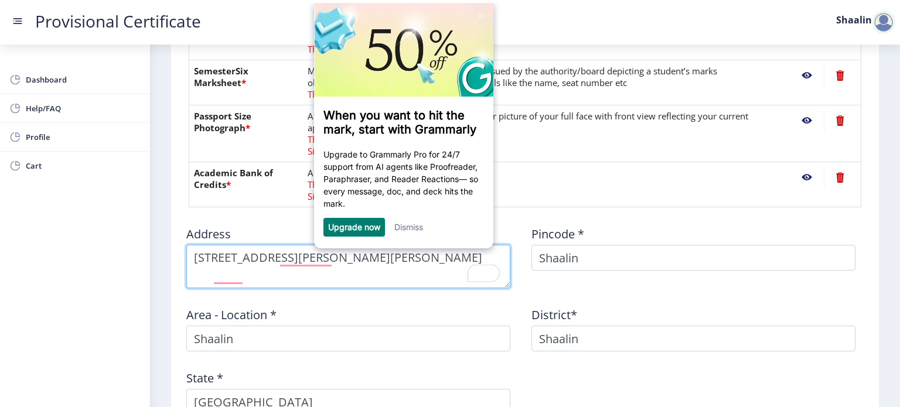
drag, startPoint x: 299, startPoint y: 274, endPoint x: 190, endPoint y: 269, distance: 109.6
click at [190, 269] on textarea "To enrich screen reader interactions, please activate Accessibility in Grammarl…" at bounding box center [348, 266] width 324 height 43
click at [192, 256] on textarea "To enrich screen reader interactions, please activate Accessibility in Grammarl…" at bounding box center [348, 266] width 324 height 43
paste textarea "502,Vijay Chambers"
click at [300, 257] on textarea "To enrich screen reader interactions, please activate Accessibility in Grammarl…" at bounding box center [348, 266] width 324 height 43
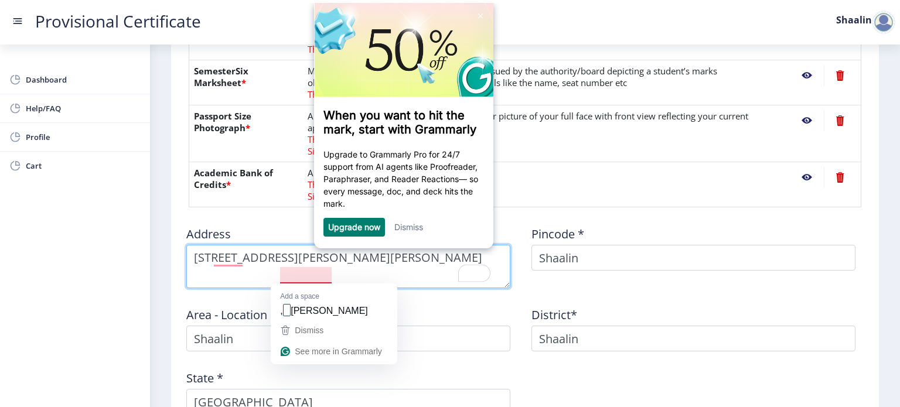
click at [286, 268] on textarea "To enrich screen reader interactions, please activate Accessibility in Grammarl…" at bounding box center [348, 266] width 324 height 43
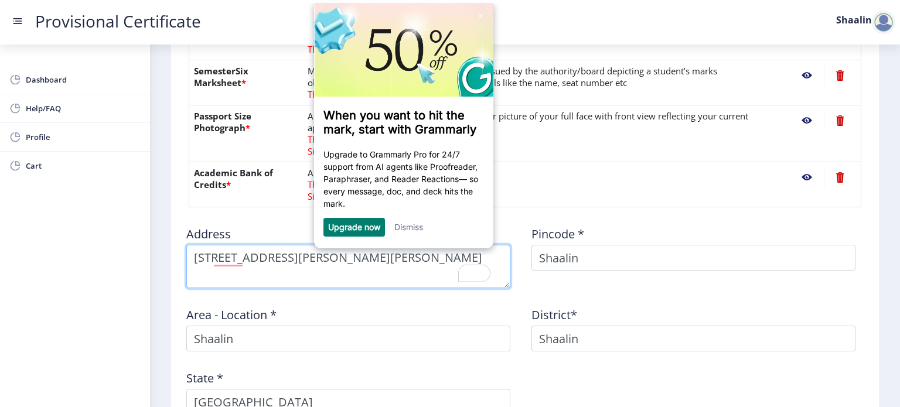
scroll to position [35, 0]
type textarea "502,Vijay Chambers, Tribhuvan Road, Prarthna Samaj"
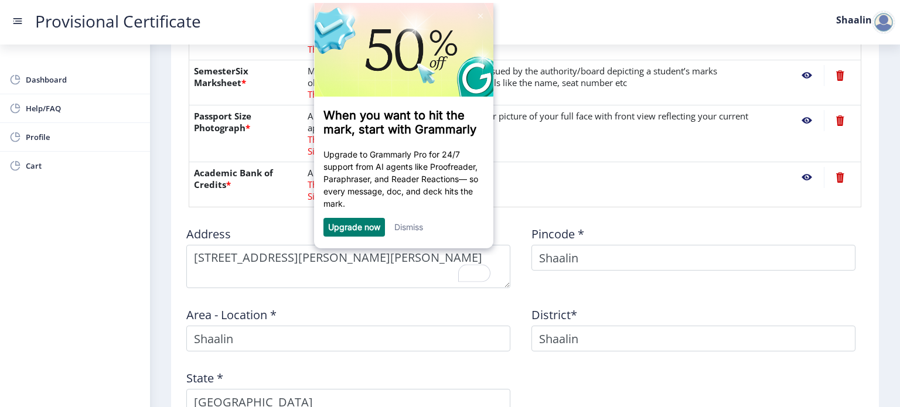
click at [400, 231] on link "Dismiss" at bounding box center [408, 227] width 29 height 10
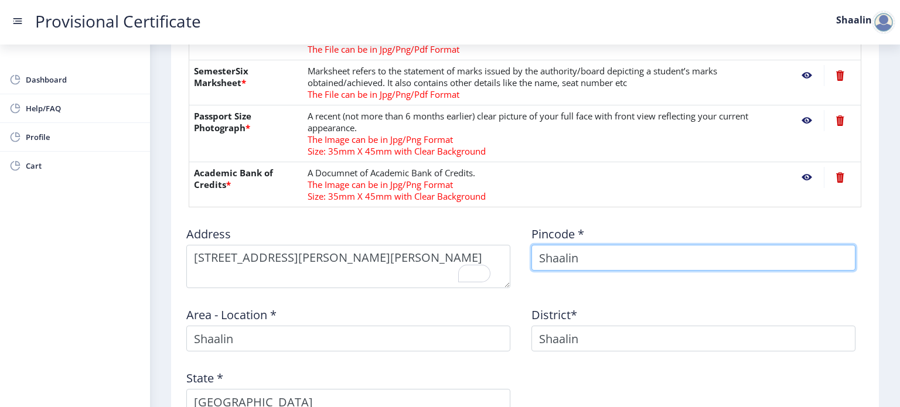
click at [589, 259] on input "Shaalin" at bounding box center [693, 258] width 324 height 26
type input "S"
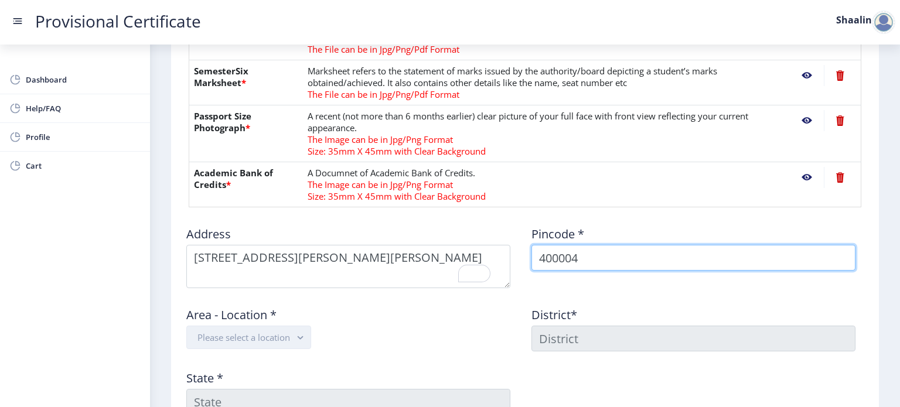
type input "400004"
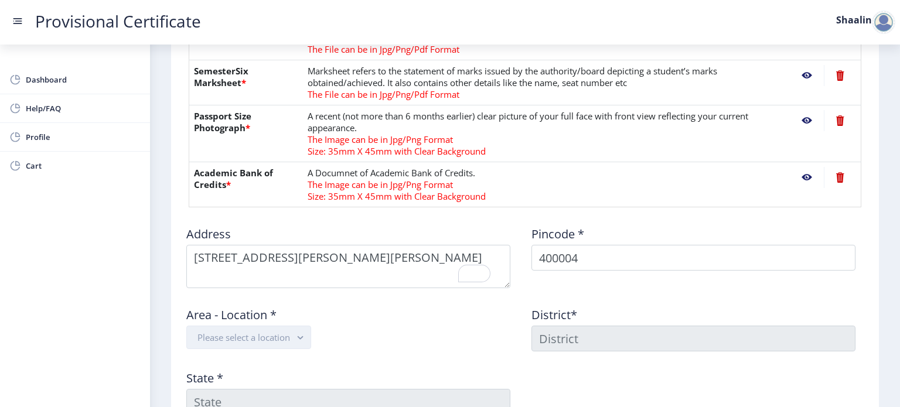
click at [278, 331] on button "Please select a location" at bounding box center [248, 337] width 125 height 23
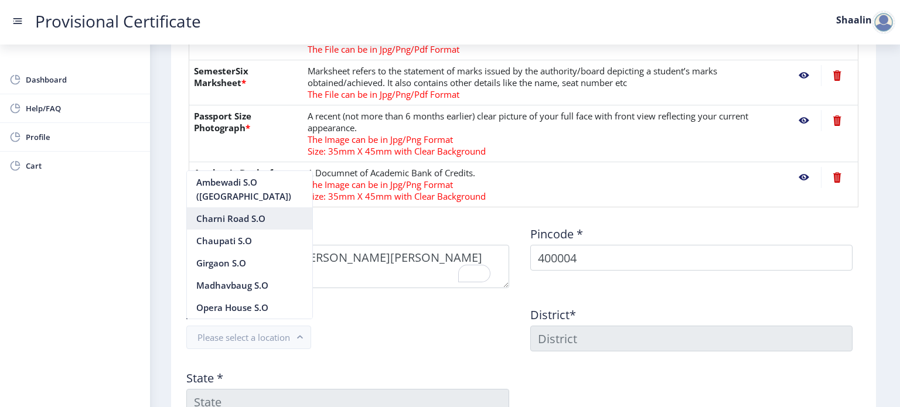
click at [236, 218] on nb-option "Charni Road S.O" at bounding box center [249, 218] width 125 height 22
type input "MUMBAI"
type input "Maharashtra"
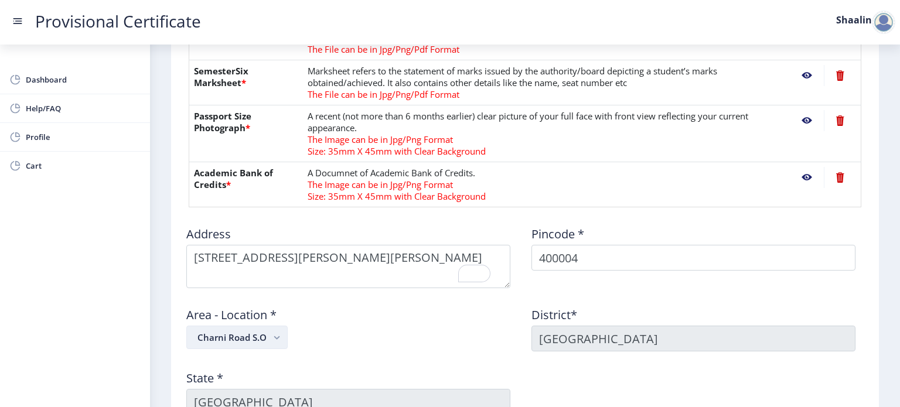
click at [244, 332] on button "Charni Road S.O" at bounding box center [236, 337] width 101 height 23
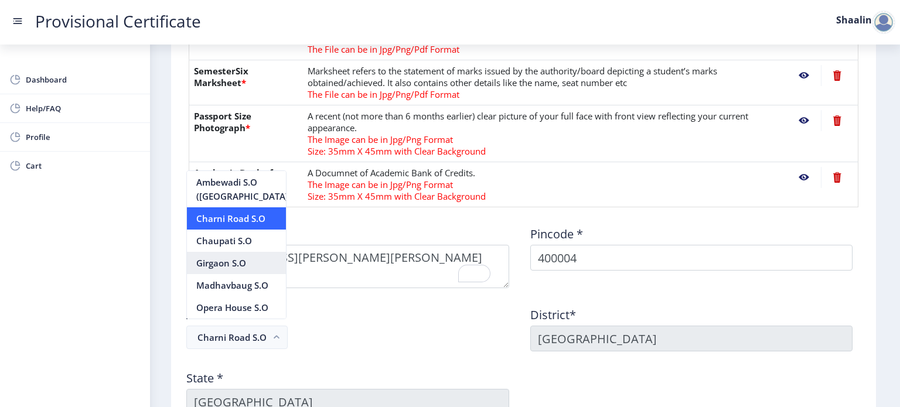
click at [214, 272] on nb-option "Girgaon S.O" at bounding box center [236, 263] width 99 height 22
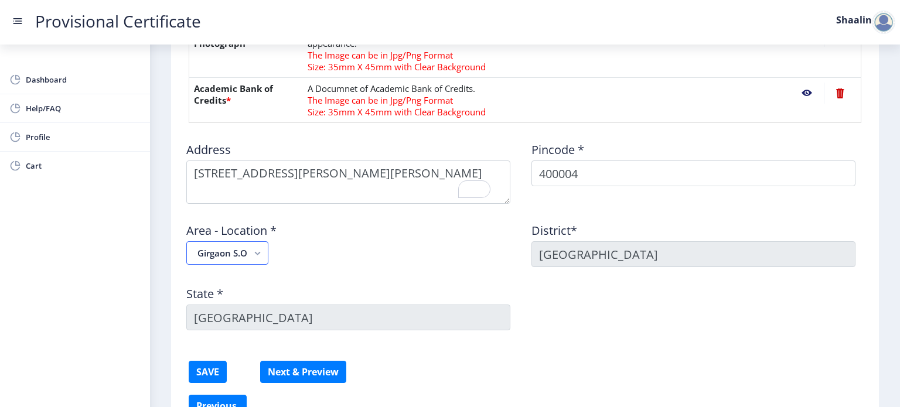
scroll to position [606, 0]
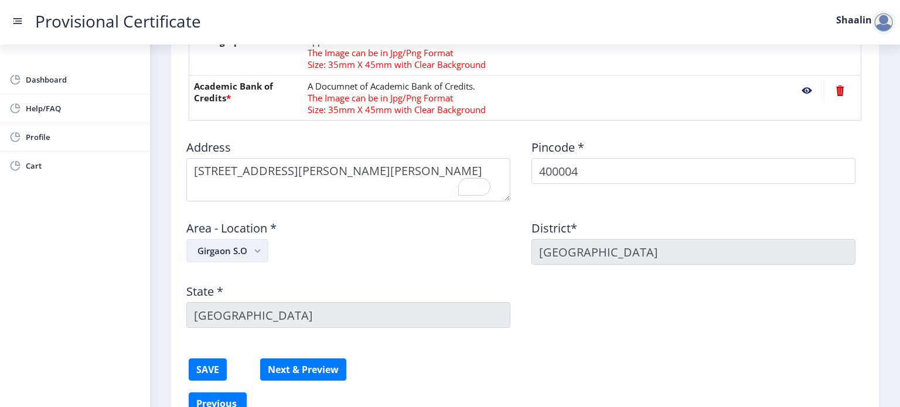
click at [238, 239] on button "Girgaon S.O" at bounding box center [227, 250] width 82 height 23
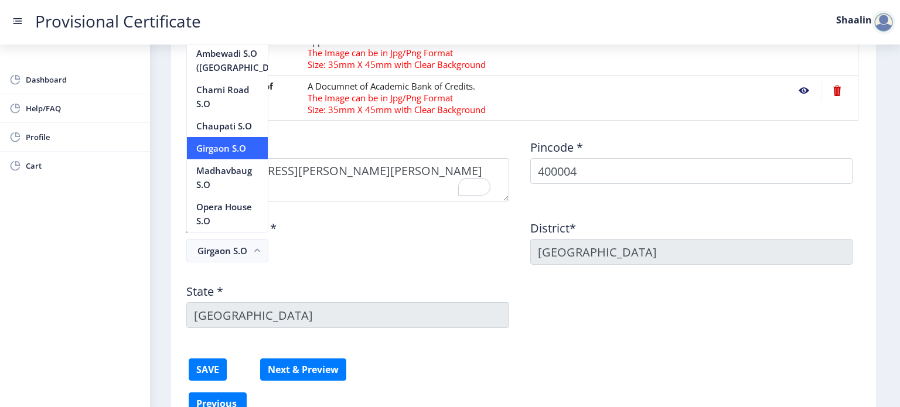
scroll to position [0, 0]
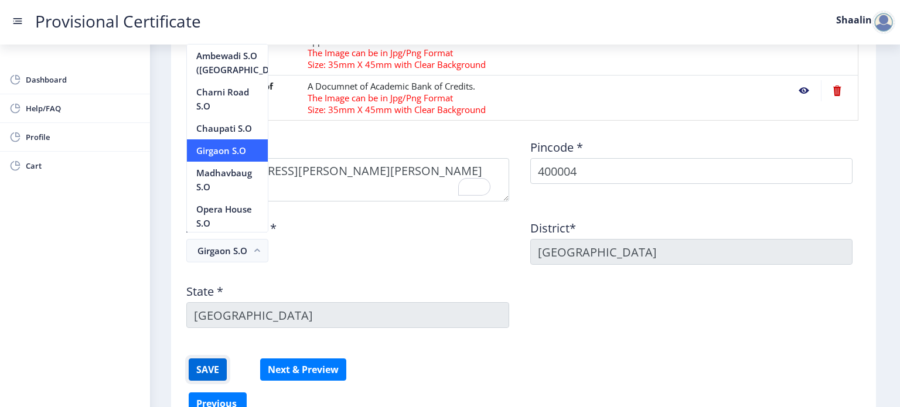
click at [217, 362] on button "SAVE" at bounding box center [208, 369] width 38 height 22
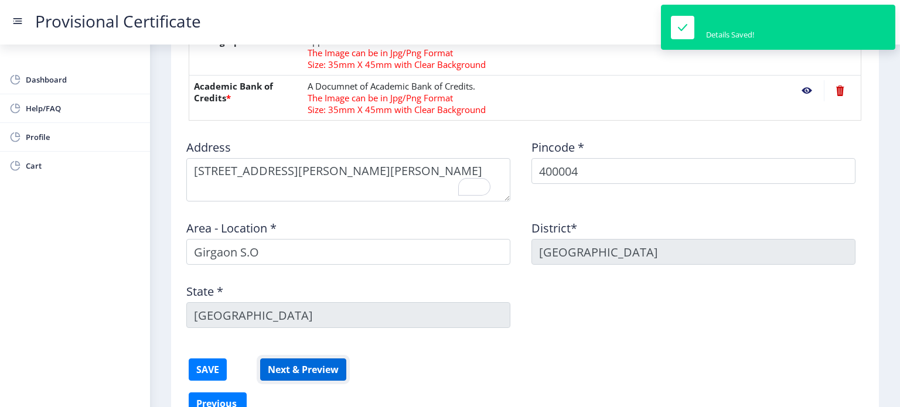
click at [319, 365] on button "Next & Preview" at bounding box center [303, 369] width 86 height 22
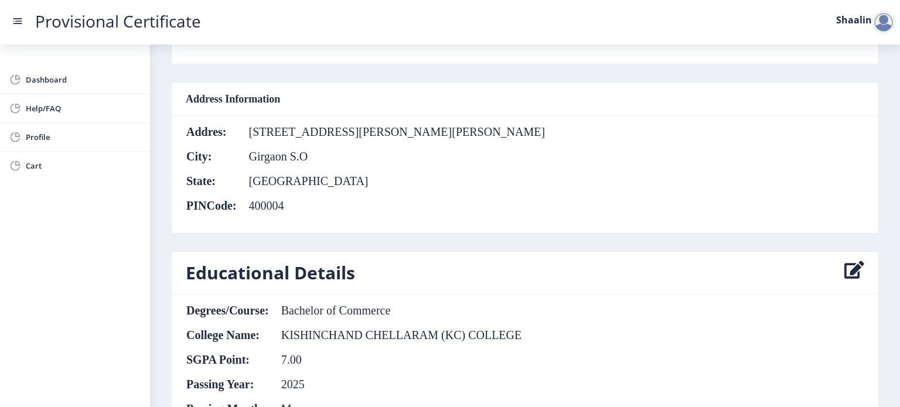
scroll to position [435, 0]
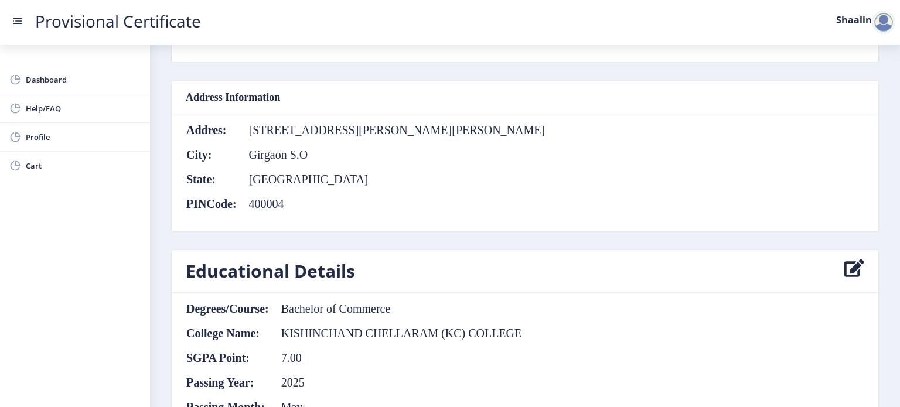
click at [285, 149] on td "Girgaon S.O" at bounding box center [391, 154] width 309 height 13
drag, startPoint x: 306, startPoint y: 153, endPoint x: 243, endPoint y: 151, distance: 62.7
click at [243, 151] on td "Girgaon S.O" at bounding box center [391, 154] width 309 height 13
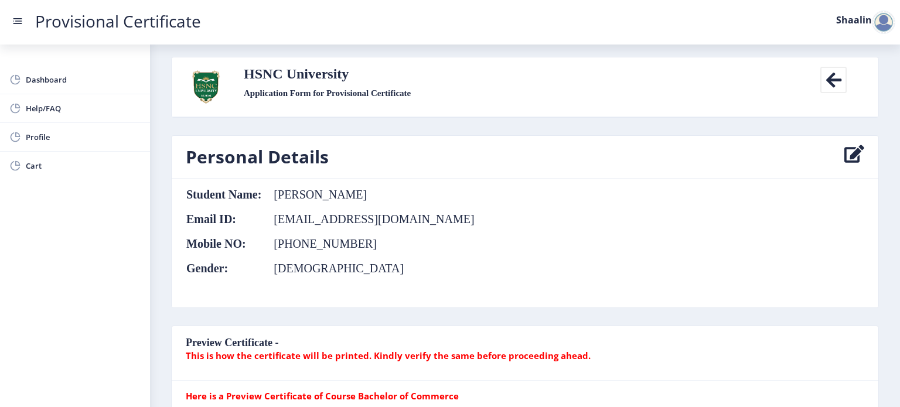
scroll to position [0, 0]
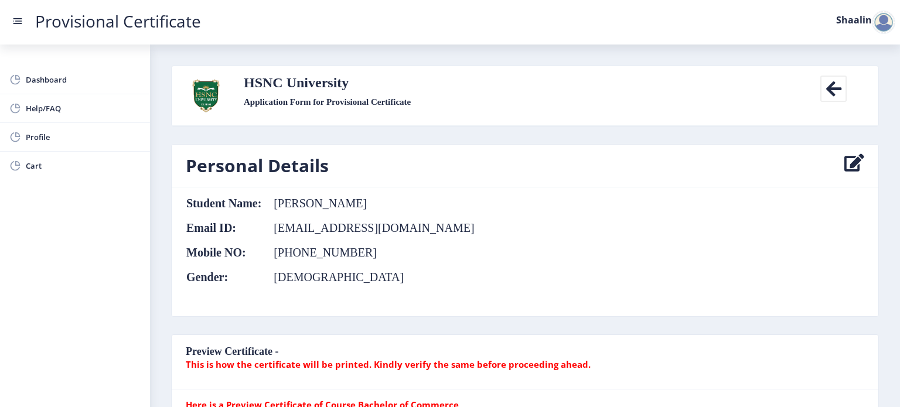
click at [839, 84] on icon at bounding box center [833, 89] width 26 height 26
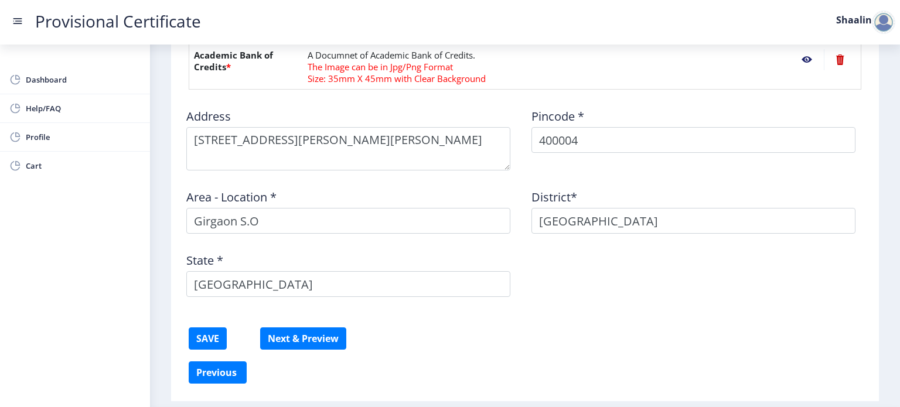
scroll to position [672, 0]
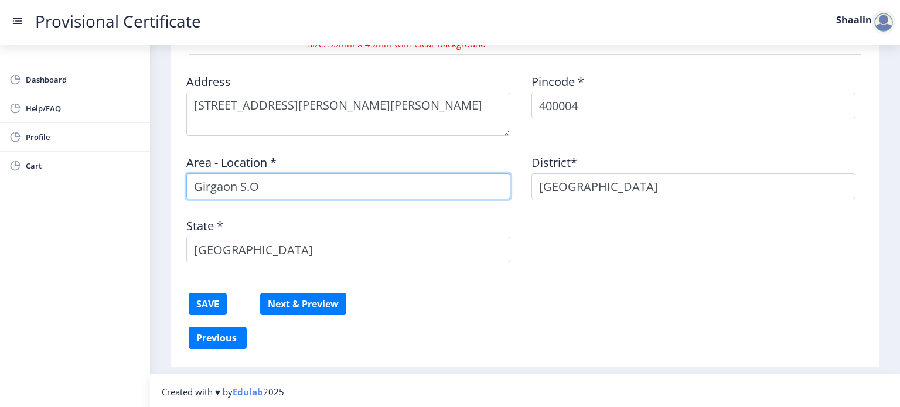
click at [270, 193] on input "Girgaon S.O" at bounding box center [348, 186] width 324 height 26
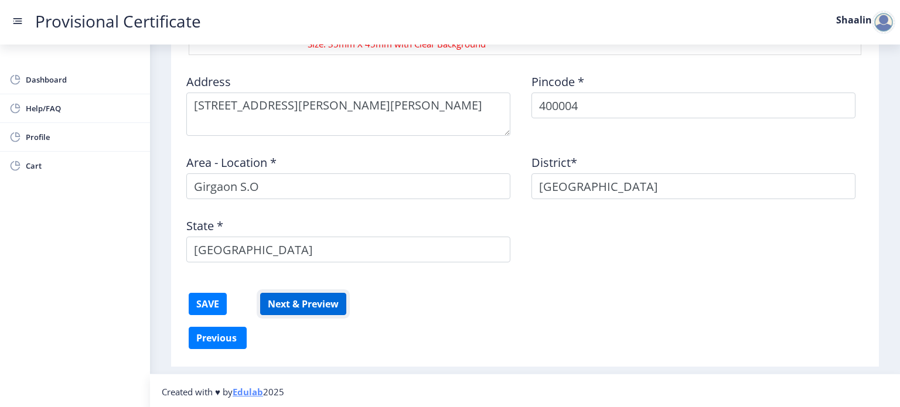
click at [286, 301] on button "Next & Preview" at bounding box center [303, 304] width 86 height 22
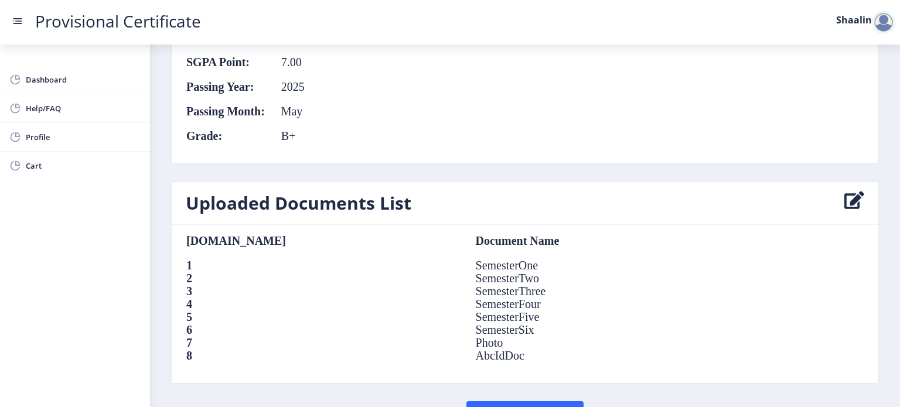
scroll to position [799, 0]
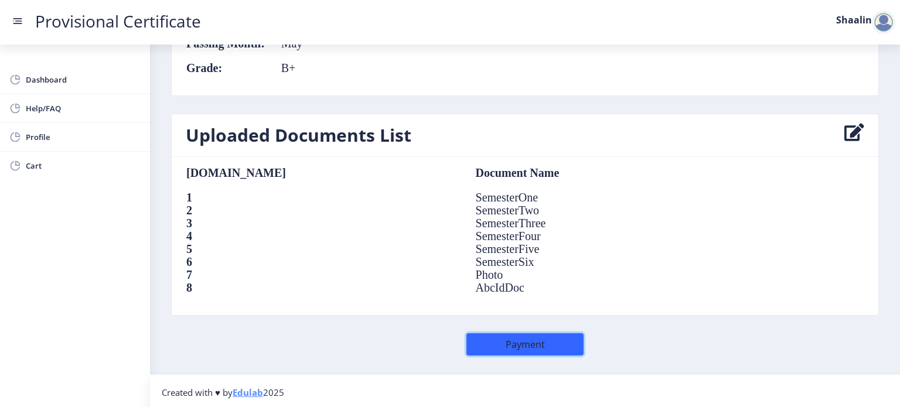
click at [502, 341] on button "Payment" at bounding box center [524, 344] width 117 height 22
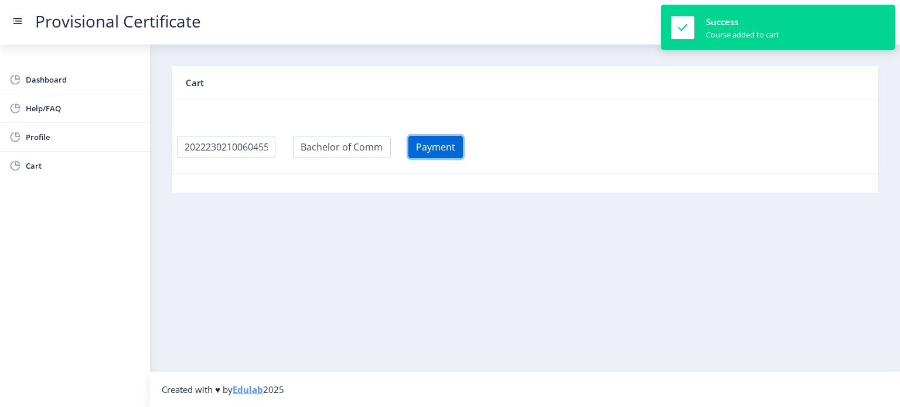
click at [446, 147] on button "Payment" at bounding box center [435, 147] width 54 height 22
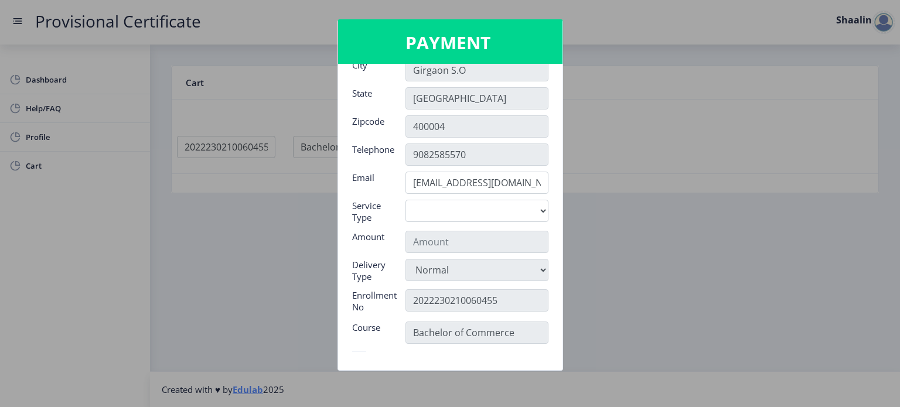
scroll to position [101, 0]
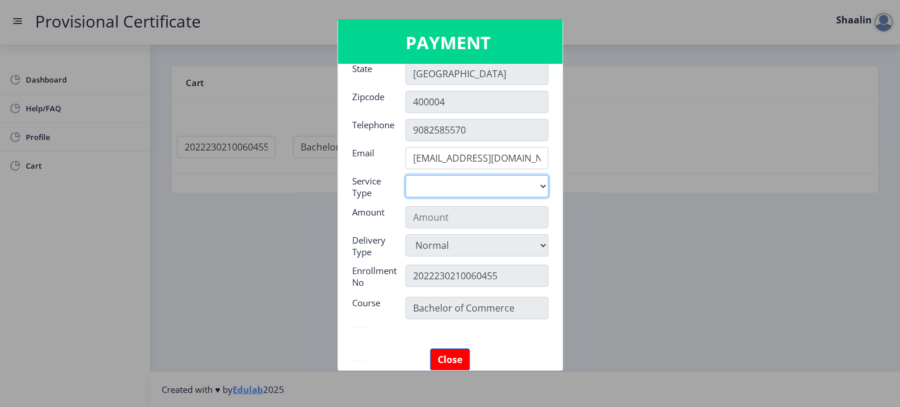
click at [427, 178] on select "Digital" at bounding box center [476, 186] width 143 height 22
select select "old"
click at [405, 175] on select "Digital" at bounding box center [476, 186] width 143 height 22
type input "795"
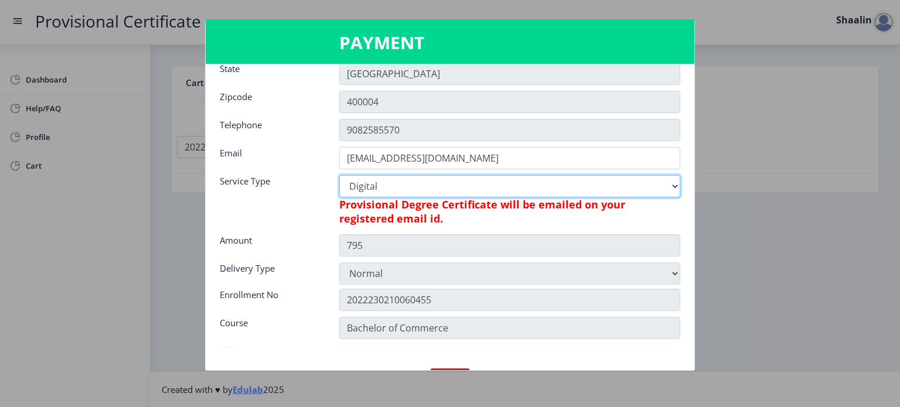
scroll to position [164, 0]
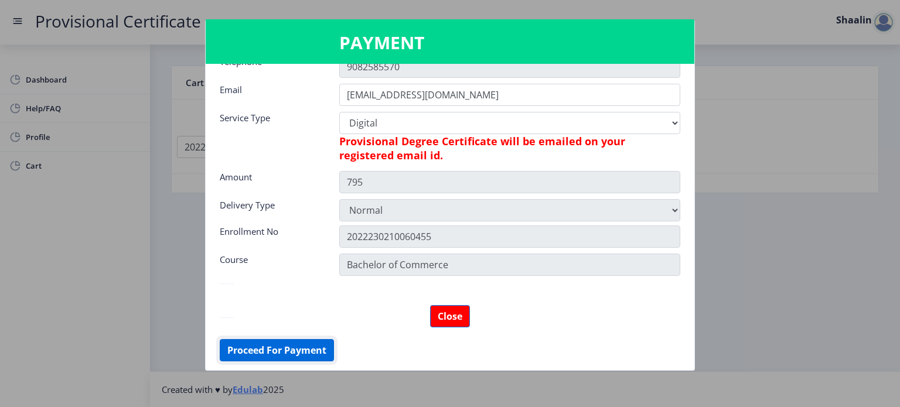
click at [295, 348] on button "Proceed For Payment" at bounding box center [277, 350] width 114 height 22
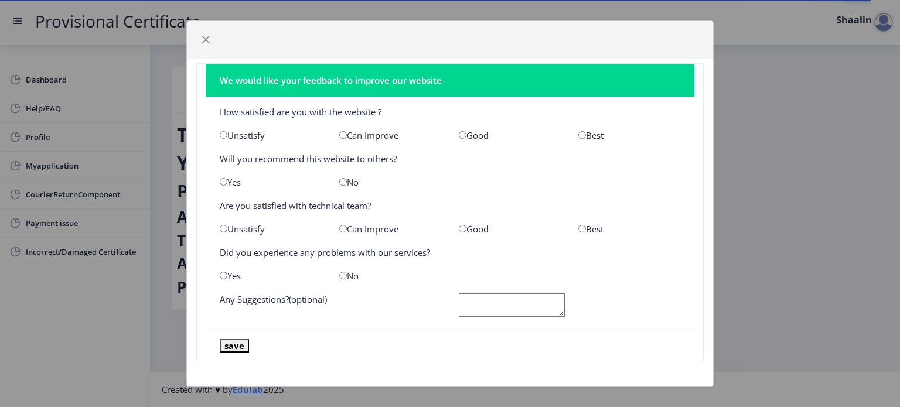
scroll to position [7, 0]
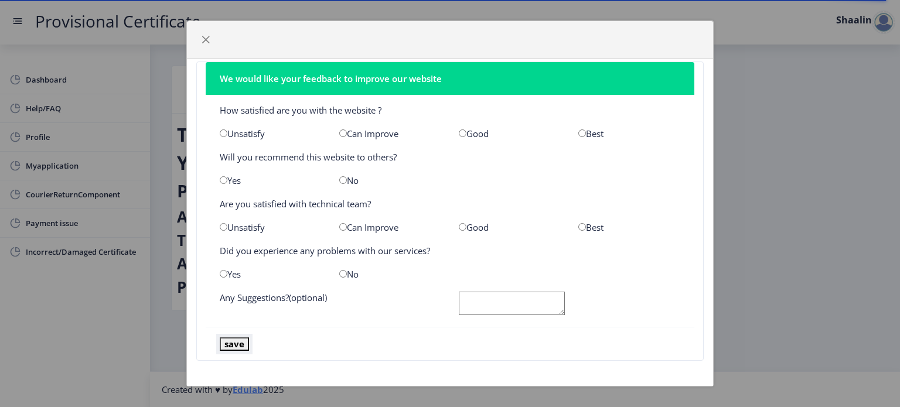
click at [234, 343] on button "save" at bounding box center [234, 343] width 29 height 13
click at [209, 39] on span "button" at bounding box center [205, 39] width 9 height 9
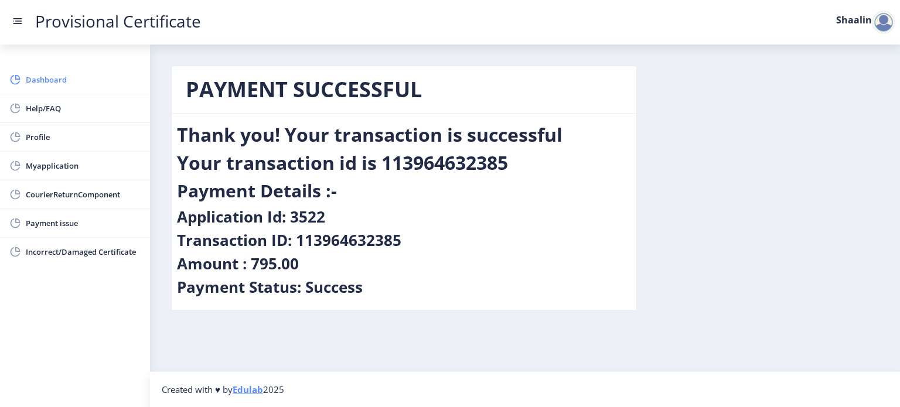
click at [46, 74] on span "Dashboard" at bounding box center [83, 80] width 115 height 14
